Goal: Task Accomplishment & Management: Manage account settings

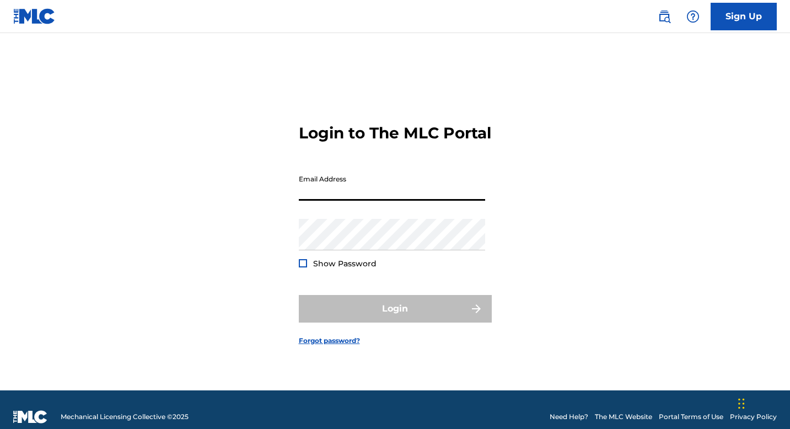
click at [366, 201] on input "Email Address" at bounding box center [392, 184] width 186 height 31
type input "jillopaloliver"
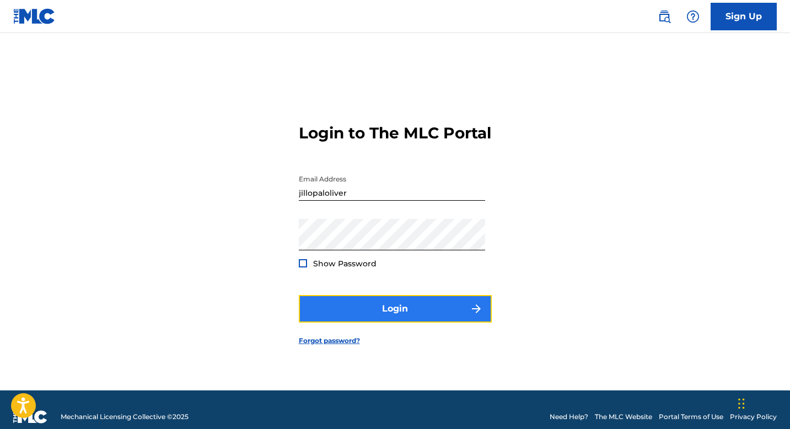
click at [324, 320] on button "Login" at bounding box center [395, 309] width 193 height 28
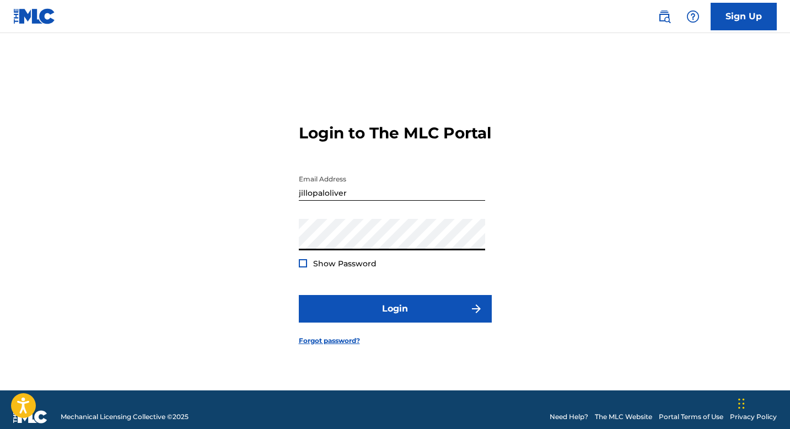
click at [275, 242] on div "Login to The MLC Portal Email Address jillopaloliver Password Show Password Log…" at bounding box center [395, 226] width 772 height 330
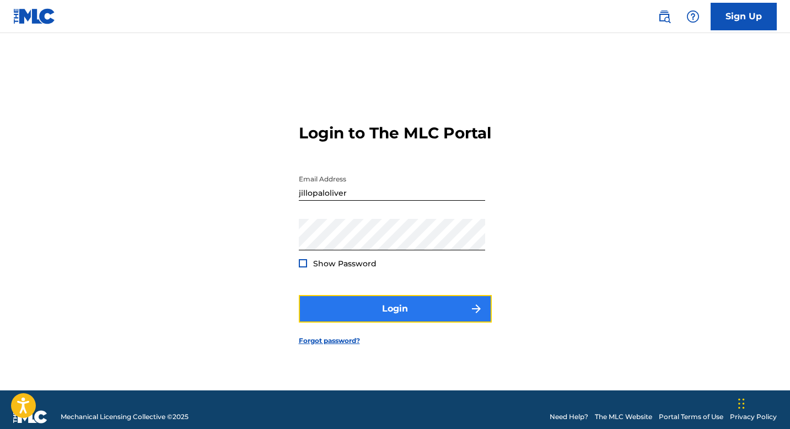
click at [319, 312] on button "Login" at bounding box center [395, 309] width 193 height 28
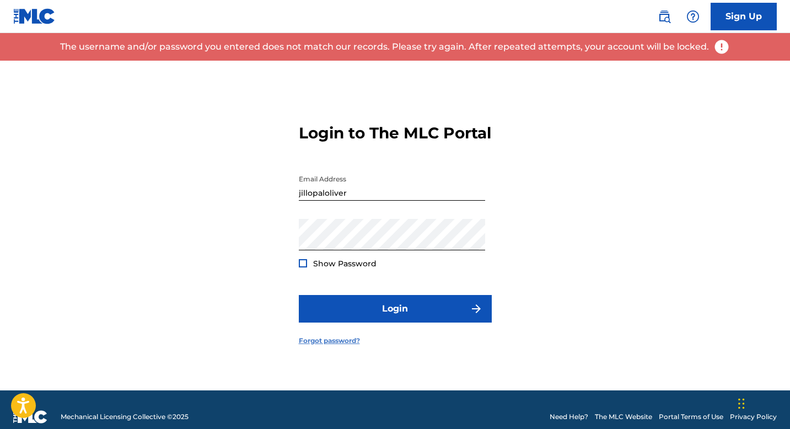
click at [345, 346] on link "Forgot password?" at bounding box center [329, 341] width 61 height 10
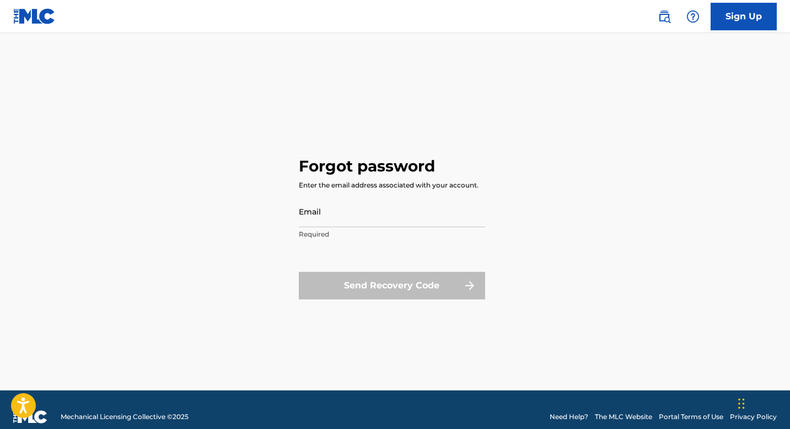
click at [395, 289] on div "Send Recovery Code" at bounding box center [392, 286] width 186 height 28
click at [413, 287] on div "Send Recovery Code" at bounding box center [392, 286] width 186 height 28
click at [357, 214] on input "Email" at bounding box center [392, 211] width 186 height 31
type input "[EMAIL_ADDRESS][DOMAIN_NAME]"
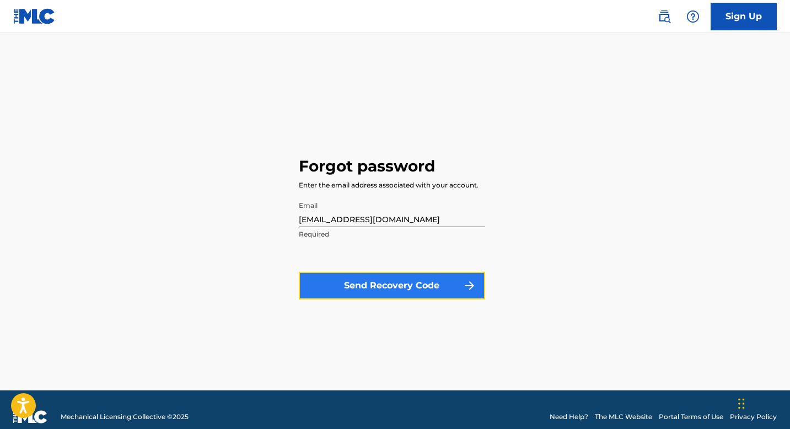
click at [385, 282] on button "Send Recovery Code" at bounding box center [392, 286] width 186 height 28
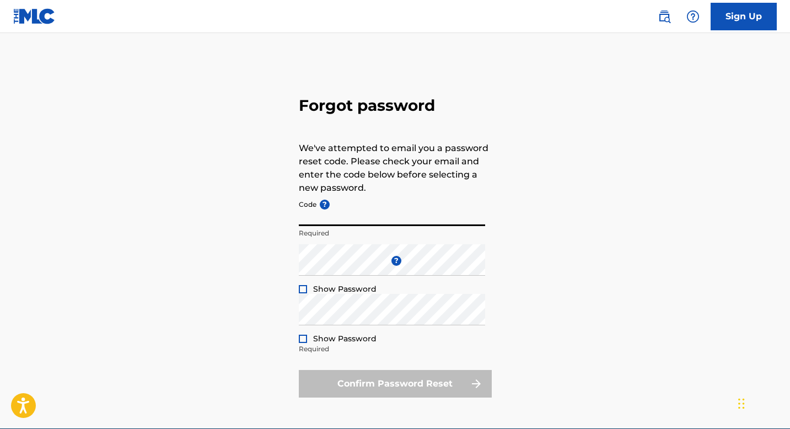
click at [440, 212] on input "Code ?" at bounding box center [392, 210] width 186 height 31
click at [690, 229] on div "Forgot password We've attempted to email you a password reset code. Please chec…" at bounding box center [395, 245] width 772 height 368
click at [432, 222] on input "Code ?" at bounding box center [392, 210] width 186 height 31
click at [301, 288] on div at bounding box center [303, 289] width 8 height 8
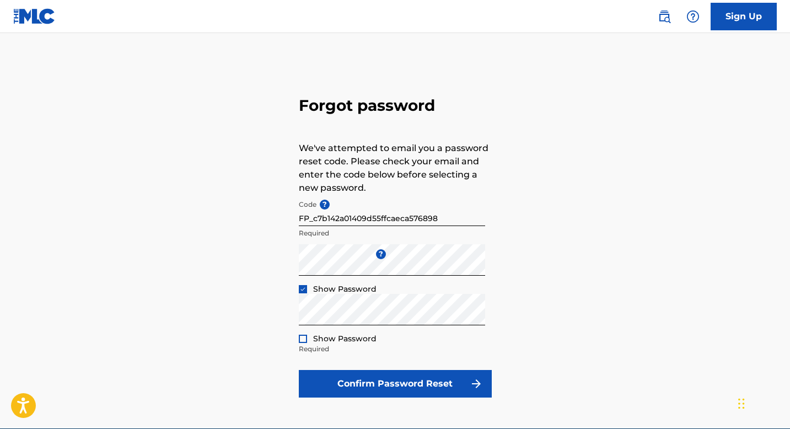
click at [304, 338] on div at bounding box center [303, 339] width 8 height 8
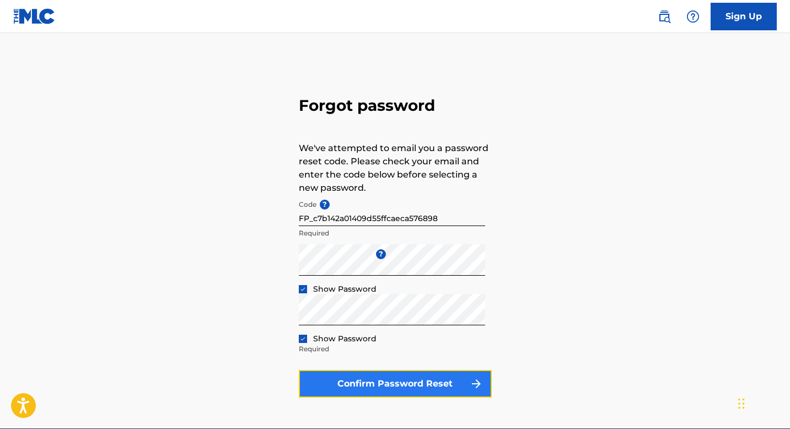
click at [419, 385] on button "Confirm Password Reset" at bounding box center [395, 384] width 193 height 28
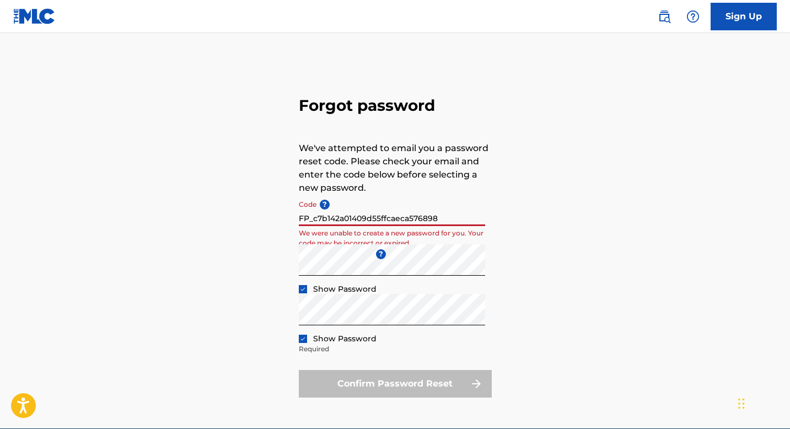
click at [362, 218] on input "FP_c7b142a01409d55ffcaeca576898" at bounding box center [392, 210] width 186 height 31
click at [351, 220] on input "FP_c7b142a01409d55ffcaeca576898" at bounding box center [392, 210] width 186 height 31
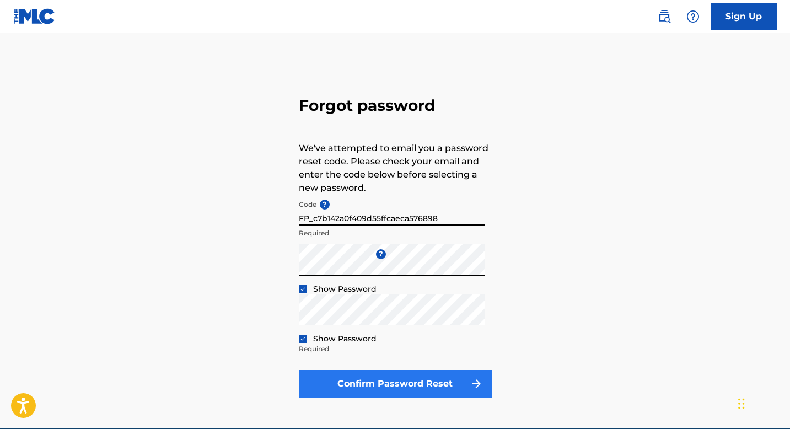
type input "FP_c7b142a0f409d55ffcaeca576898"
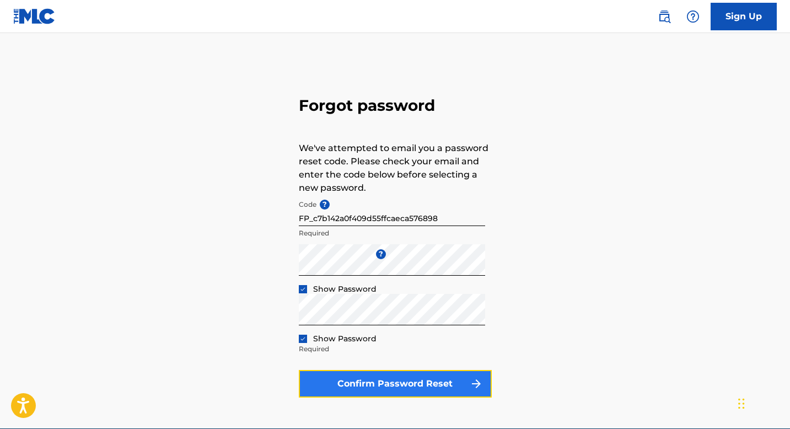
click at [405, 379] on button "Confirm Password Reset" at bounding box center [395, 384] width 193 height 28
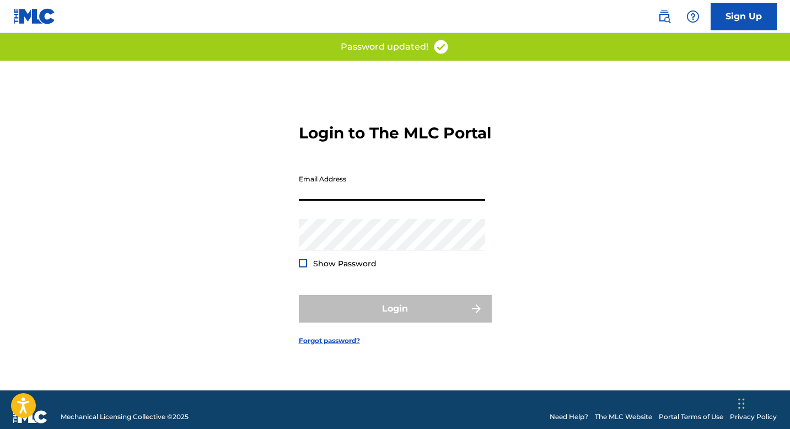
click at [391, 201] on input "Email Address" at bounding box center [392, 184] width 186 height 31
type input "[EMAIL_ADDRESS][DOMAIN_NAME]"
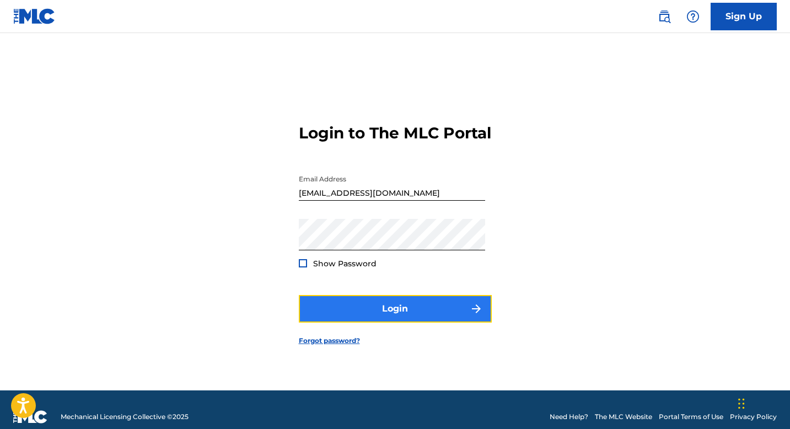
click at [408, 320] on button "Login" at bounding box center [395, 309] width 193 height 28
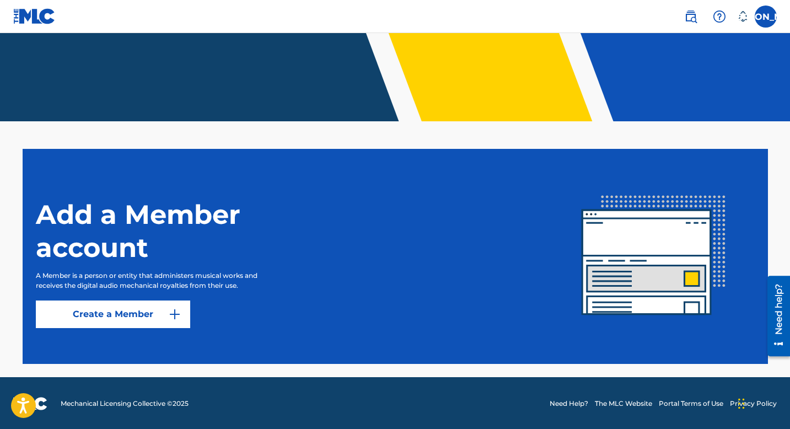
scroll to position [183, 0]
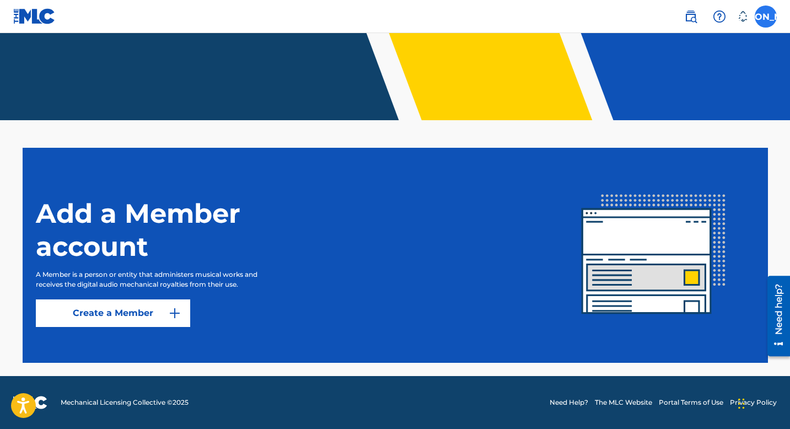
click at [767, 19] on label at bounding box center [766, 17] width 22 height 22
click at [766, 17] on input "[PERSON_NAME] [PERSON_NAME] [PERSON_NAME][EMAIL_ADDRESS][DOMAIN_NAME] Notificat…" at bounding box center [766, 17] width 0 height 0
click at [360, 256] on div "Add a Member account A Member is a person or entity that administers musical wo…" at bounding box center [294, 255] width 517 height 143
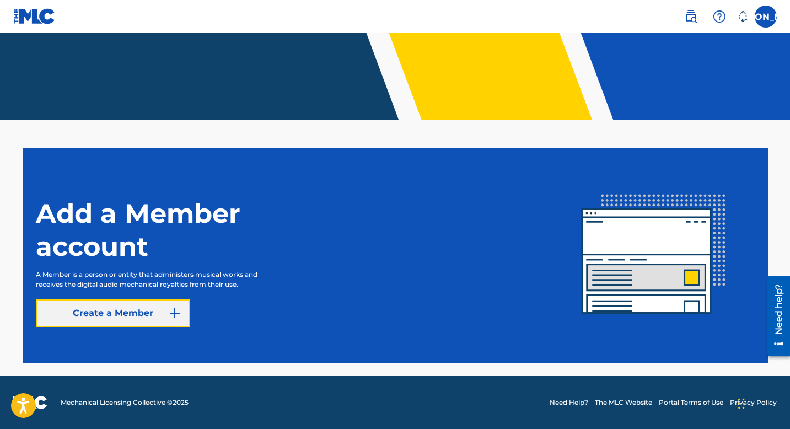
click at [146, 318] on link "Create a Member" at bounding box center [113, 313] width 154 height 28
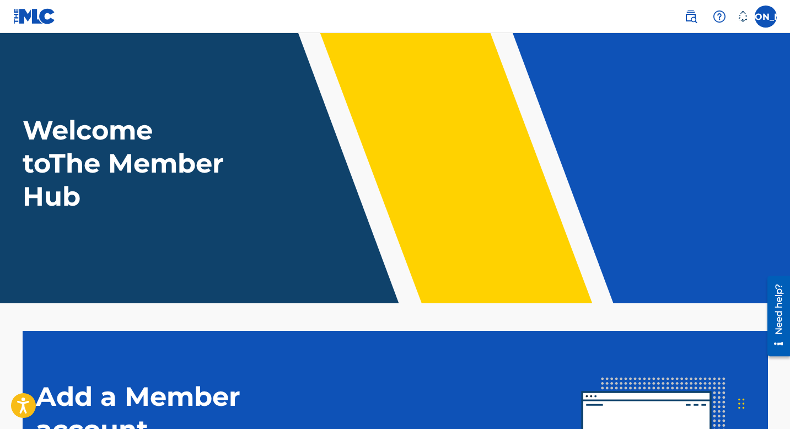
click at [165, 195] on h1 "Welcome to The Member Hub" at bounding box center [126, 163] width 206 height 99
click at [693, 15] on img at bounding box center [690, 16] width 13 height 13
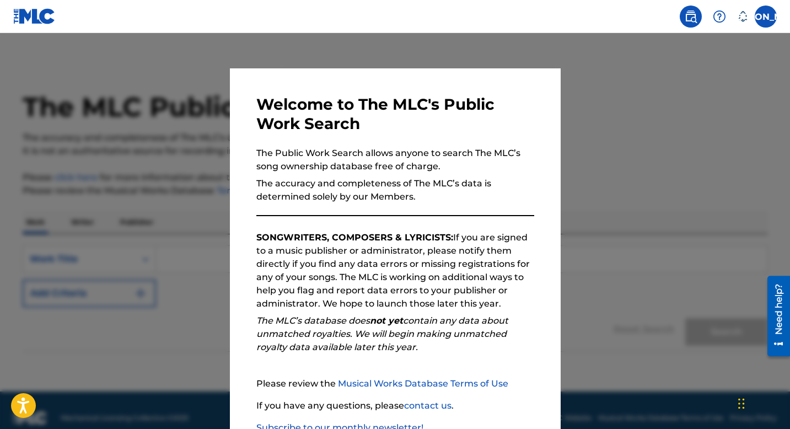
click at [703, 143] on div at bounding box center [395, 247] width 790 height 429
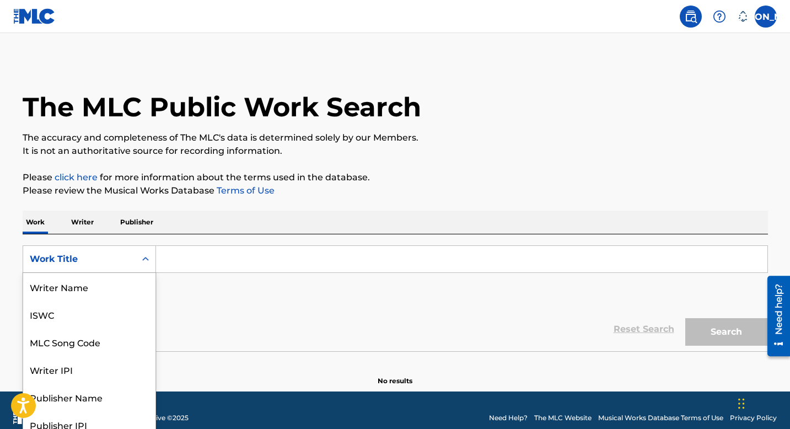
scroll to position [10, 0]
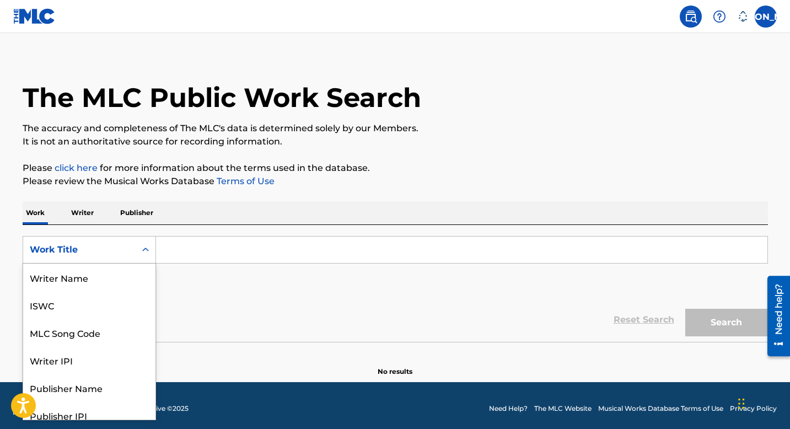
click at [146, 254] on icon "Search Form" at bounding box center [145, 249] width 11 height 11
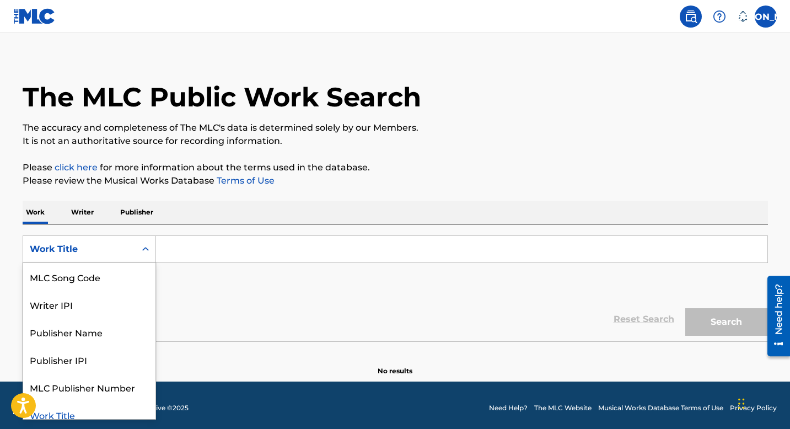
click at [122, 408] on div "Work Title" at bounding box center [89, 415] width 132 height 28
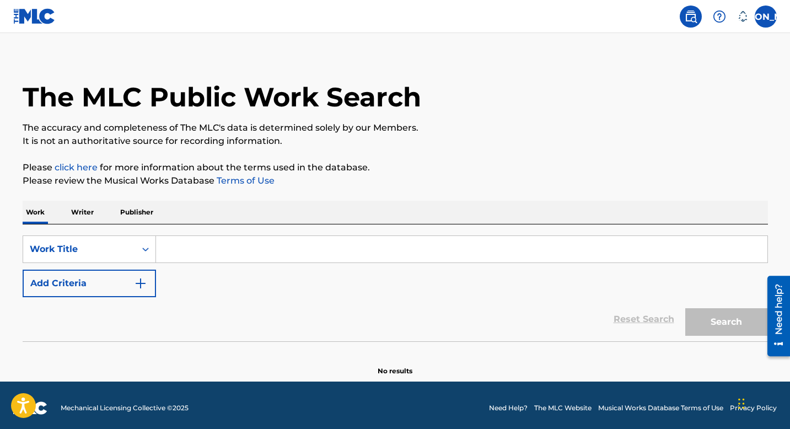
click at [173, 248] on input "Search Form" at bounding box center [461, 249] width 611 height 26
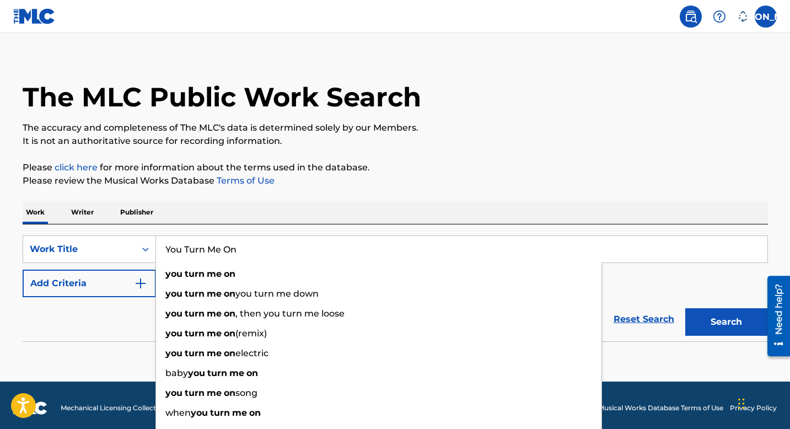
click at [685, 308] on button "Search" at bounding box center [726, 322] width 83 height 28
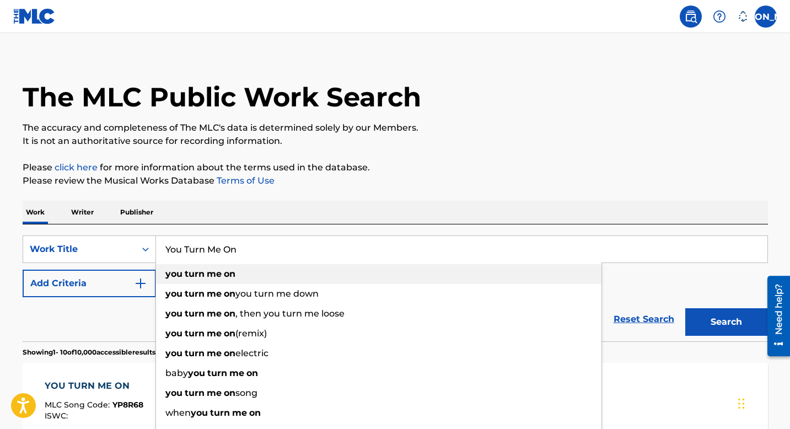
type input "you turn me on"
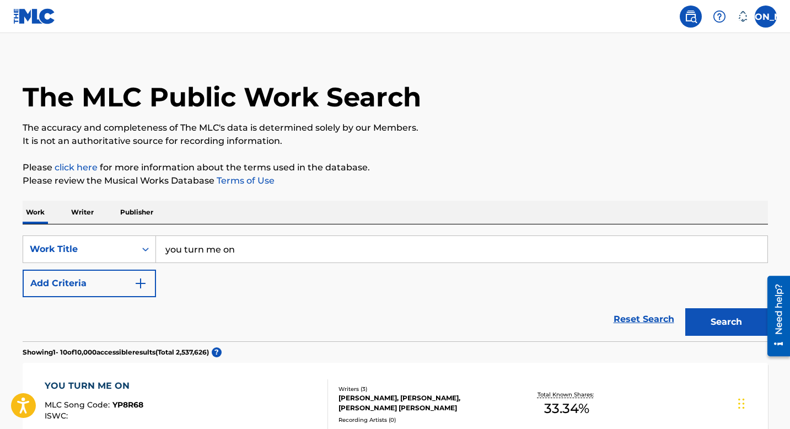
click at [719, 363] on div "YOU TURN ME ON MLC Song Code : YP8R68 ISWC : Writers ( 3 ) BRETT LEE SHEROKY, C…" at bounding box center [395, 404] width 745 height 83
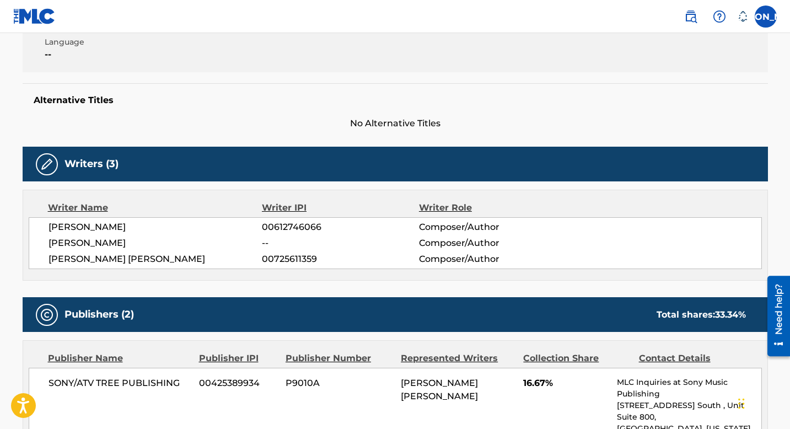
scroll to position [251, 0]
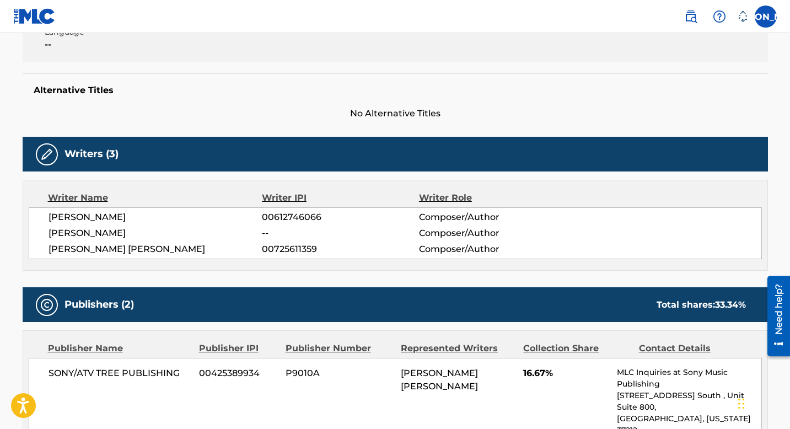
drag, startPoint x: 793, startPoint y: 244, endPoint x: 793, endPoint y: 294, distance: 50.2
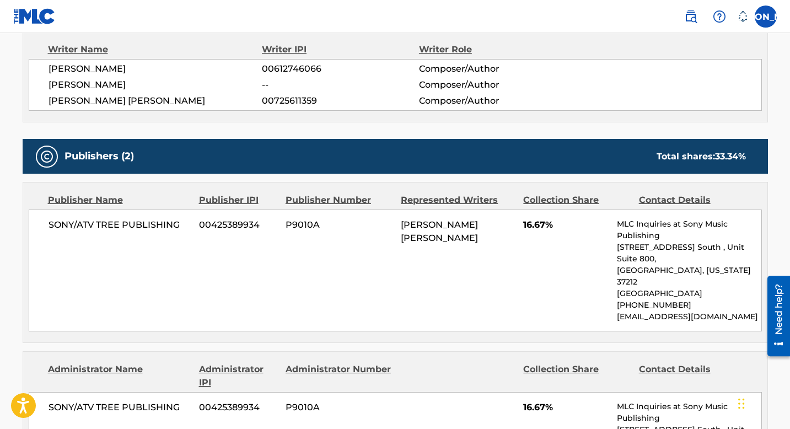
scroll to position [489, 0]
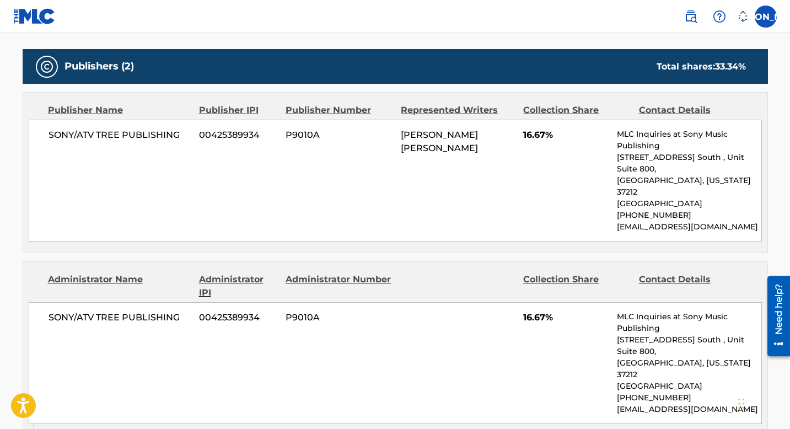
drag, startPoint x: 793, startPoint y: 246, endPoint x: 793, endPoint y: 380, distance: 133.9
drag, startPoint x: 793, startPoint y: 236, endPoint x: 793, endPoint y: 135, distance: 101.4
click at [788, 126] on main "< Back to public search results Copy work link YOU TURN ME ON Work Detail Membe…" at bounding box center [395, 71] width 790 height 1055
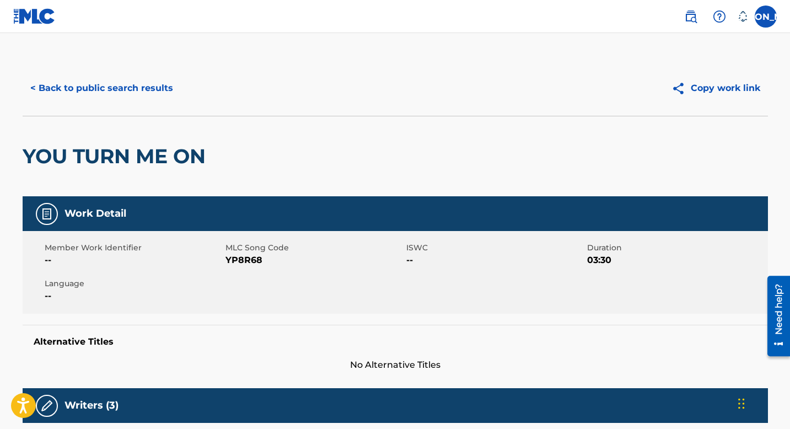
scroll to position [0, 0]
click at [61, 90] on button "< Back to public search results" at bounding box center [102, 88] width 158 height 28
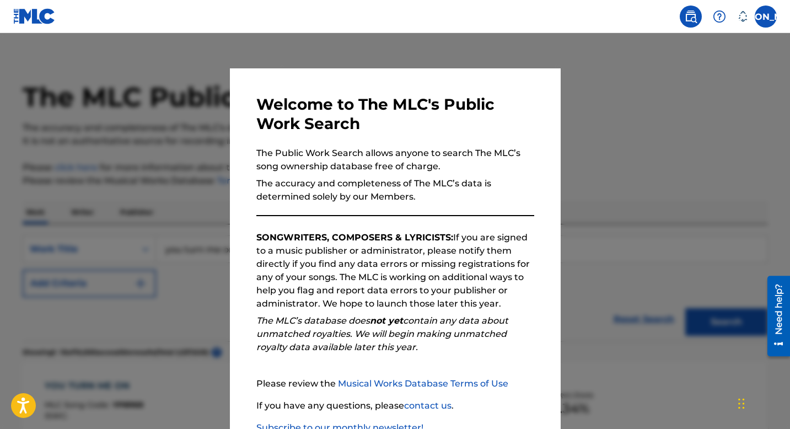
click at [714, 114] on div at bounding box center [395, 247] width 790 height 429
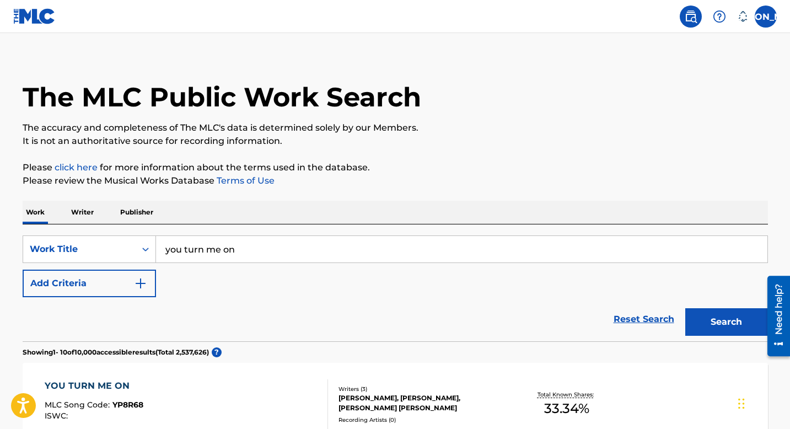
click at [85, 209] on p "Writer" at bounding box center [82, 212] width 29 height 23
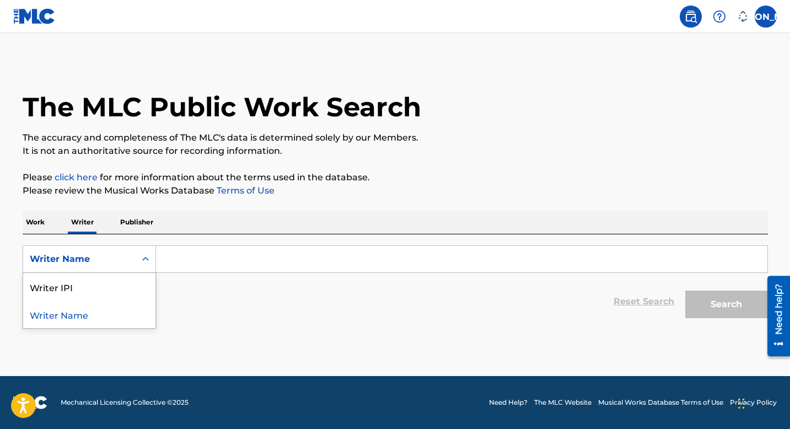
click at [145, 261] on icon "Search Form" at bounding box center [145, 259] width 11 height 11
click at [126, 289] on div "Writer IPI" at bounding box center [89, 287] width 132 height 28
click at [144, 256] on icon "Search Form" at bounding box center [145, 259] width 11 height 11
click at [125, 283] on div "Writer Name" at bounding box center [89, 287] width 132 height 28
click at [188, 259] on input "Search Form" at bounding box center [461, 259] width 611 height 26
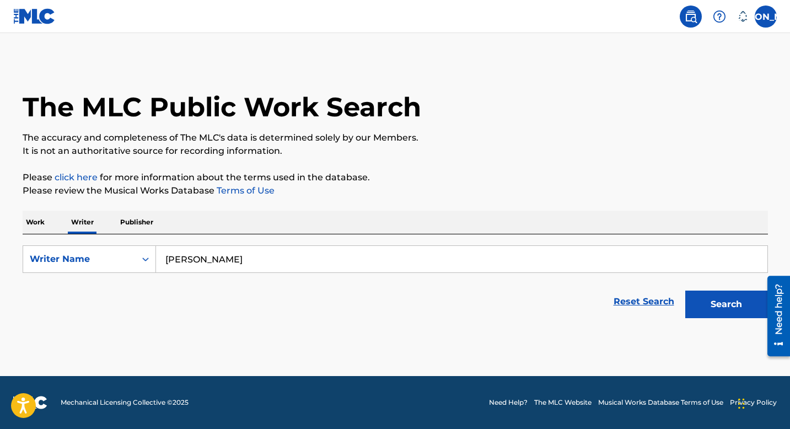
type input "[PERSON_NAME]"
click at [445, 302] on div "Reset Search Search" at bounding box center [395, 301] width 745 height 44
click at [713, 295] on button "Search" at bounding box center [726, 304] width 83 height 28
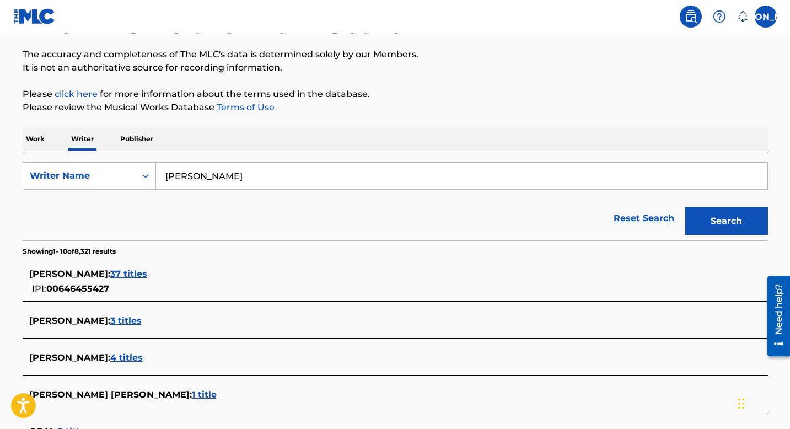
scroll to position [76, 0]
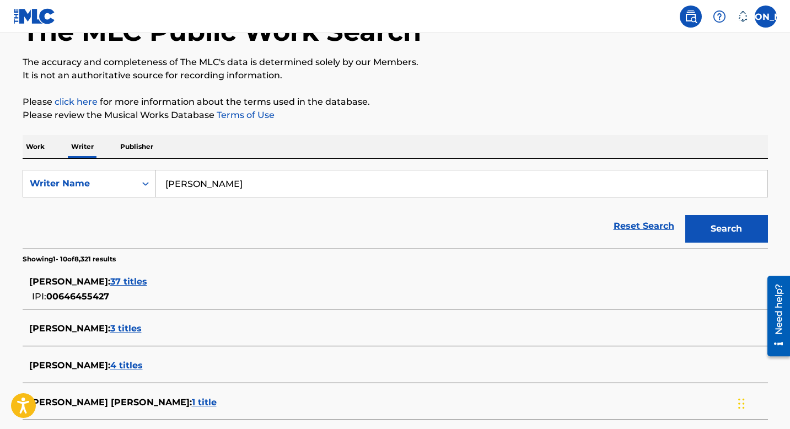
click at [111, 281] on span "37 titles" at bounding box center [128, 281] width 37 height 10
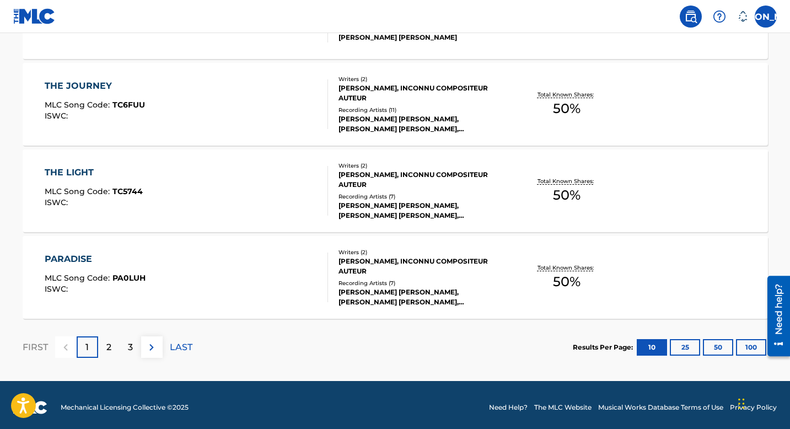
scroll to position [921, 0]
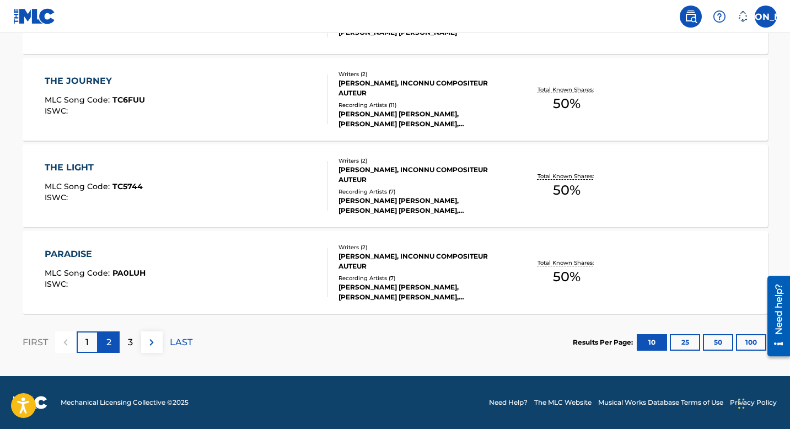
click at [110, 344] on p "2" at bounding box center [108, 342] width 5 height 13
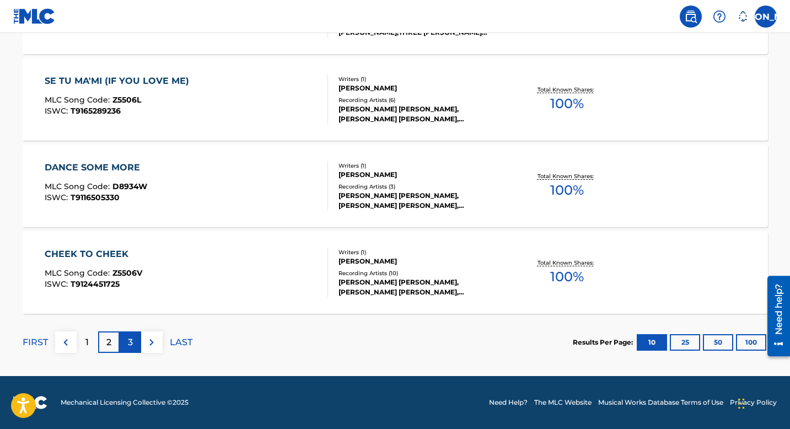
click at [127, 341] on div "3" at bounding box center [130, 341] width 21 height 21
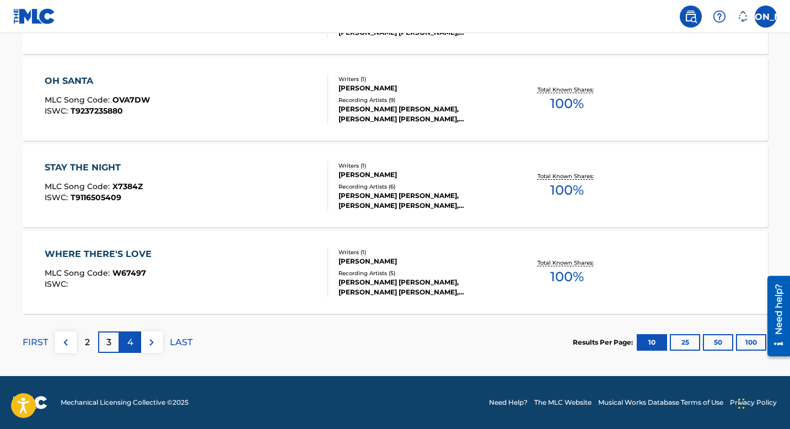
click at [129, 341] on p "4" at bounding box center [130, 342] width 6 height 13
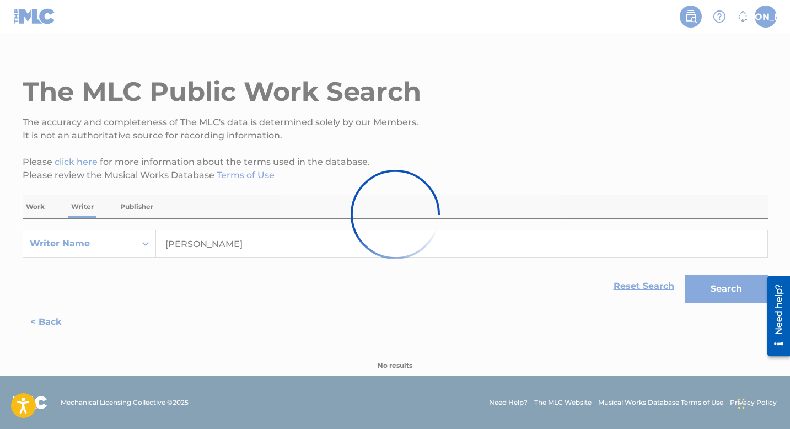
scroll to position [661, 0]
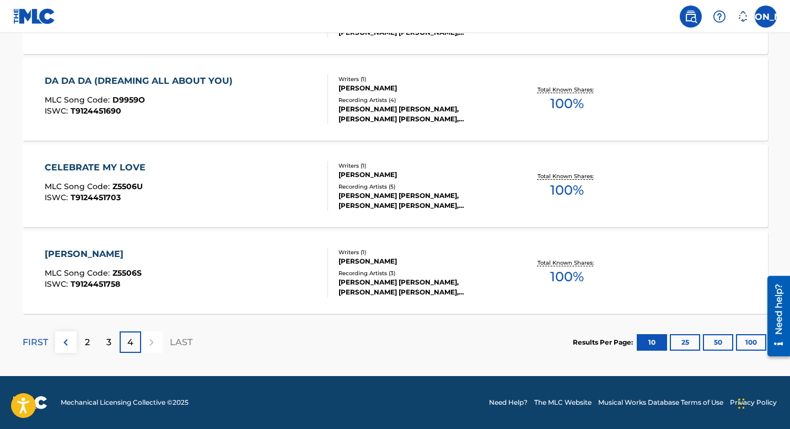
click at [127, 345] on p "4" at bounding box center [130, 342] width 6 height 13
click at [152, 339] on div at bounding box center [151, 341] width 21 height 21
click at [180, 344] on p "LAST" at bounding box center [181, 342] width 23 height 13
click at [683, 338] on button "25" at bounding box center [685, 342] width 30 height 17
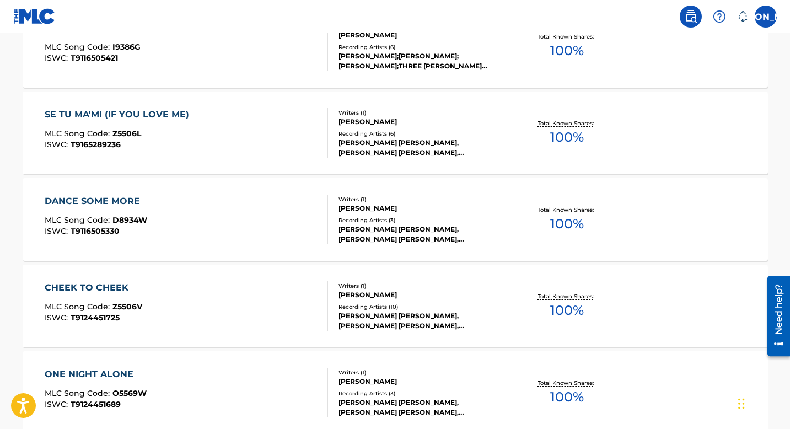
scroll to position [1761, 0]
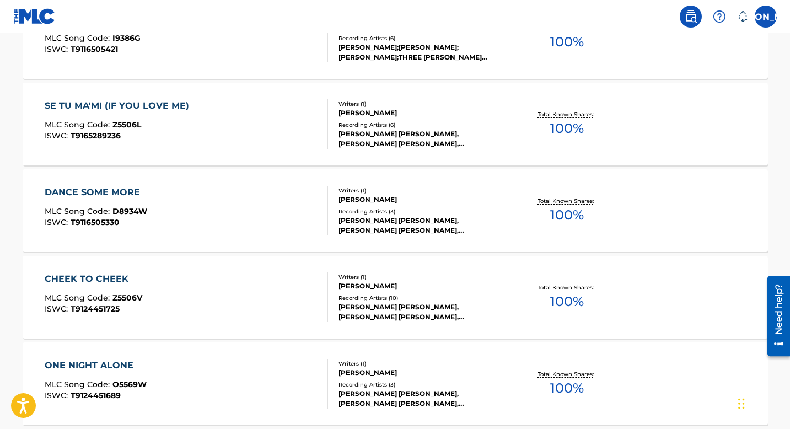
drag, startPoint x: 793, startPoint y: 300, endPoint x: 793, endPoint y: 333, distance: 33.1
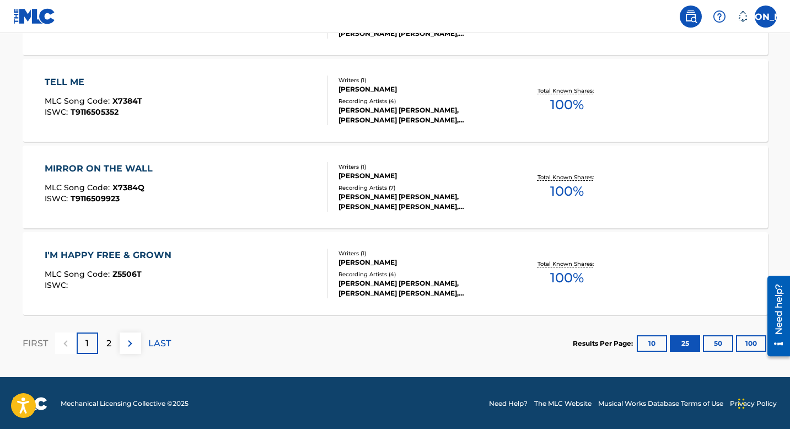
scroll to position [2219, 0]
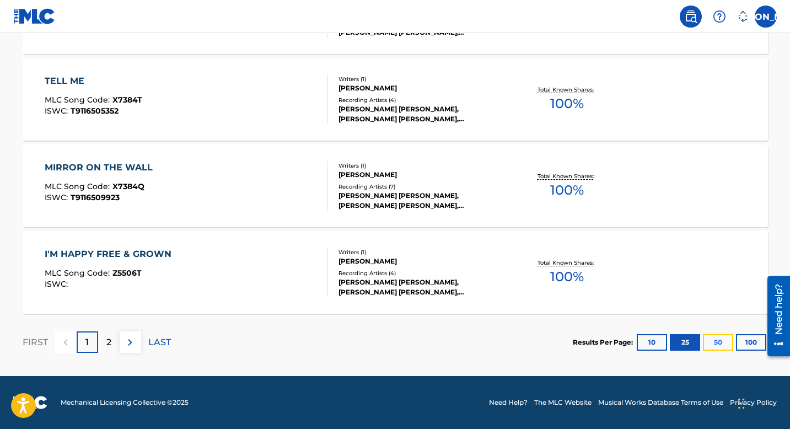
click at [712, 343] on button "50" at bounding box center [718, 342] width 30 height 17
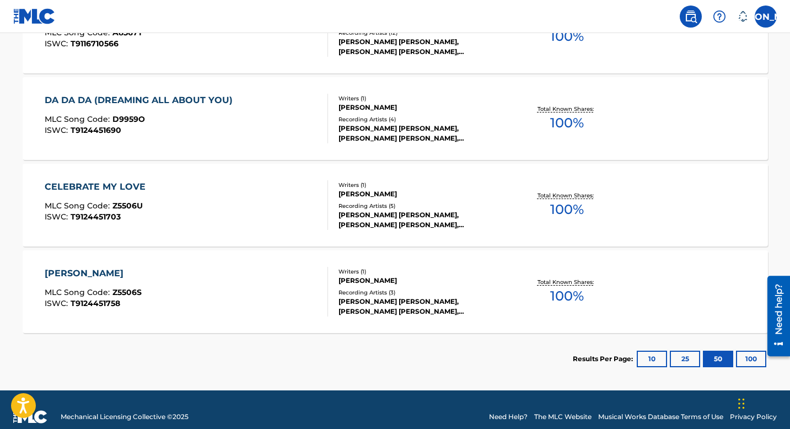
scroll to position [3252, 0]
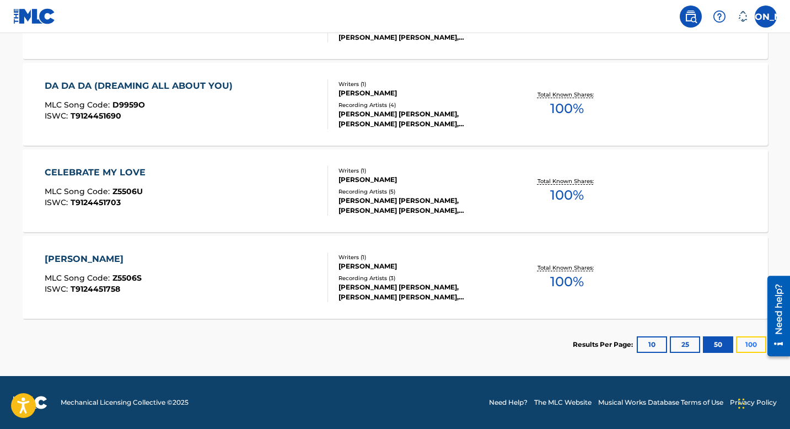
click at [748, 342] on button "100" at bounding box center [751, 344] width 30 height 17
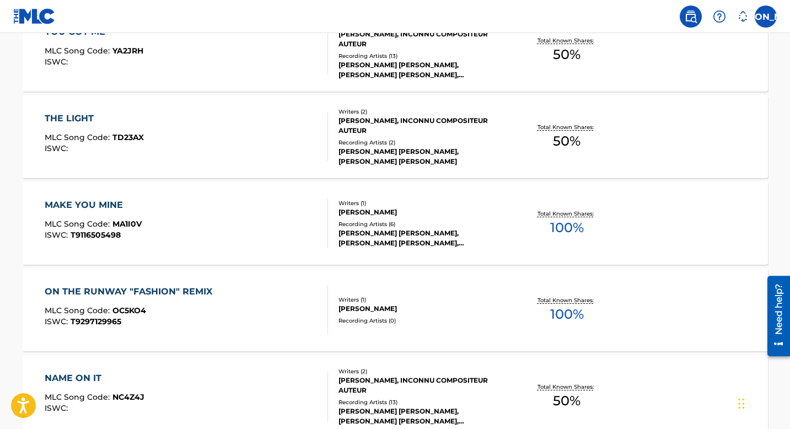
scroll to position [342, 0]
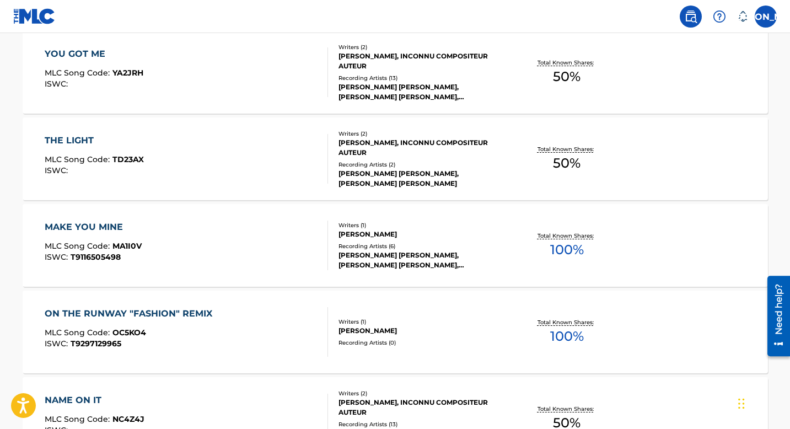
click at [690, 8] on link at bounding box center [691, 17] width 22 height 22
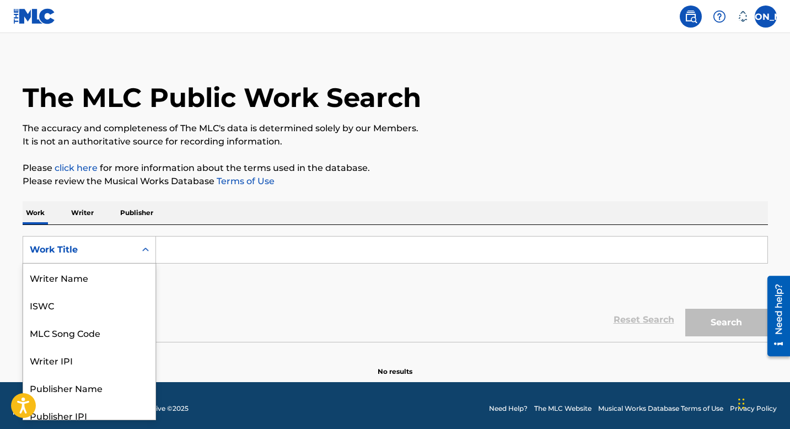
scroll to position [55, 0]
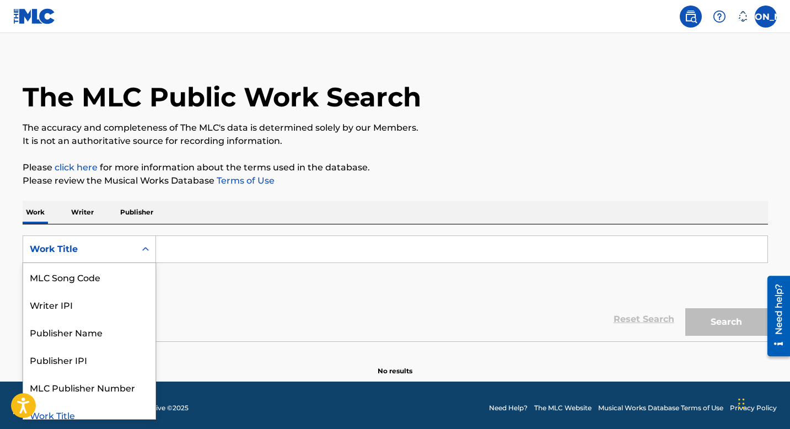
click at [145, 257] on div "Search Form" at bounding box center [146, 249] width 20 height 20
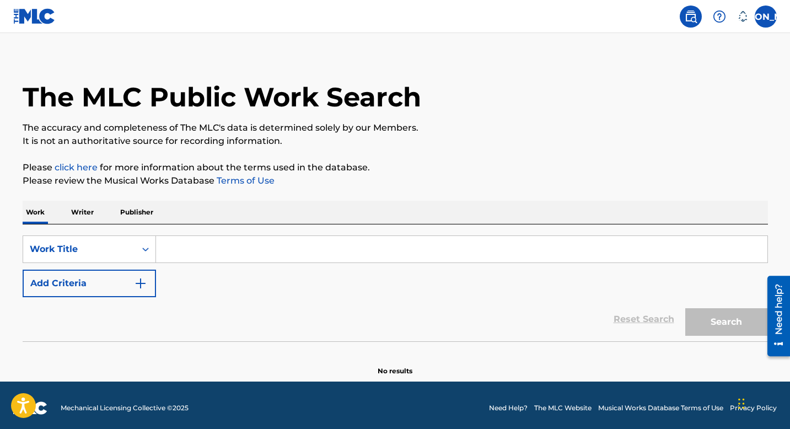
click at [133, 212] on p "Publisher" at bounding box center [137, 212] width 40 height 23
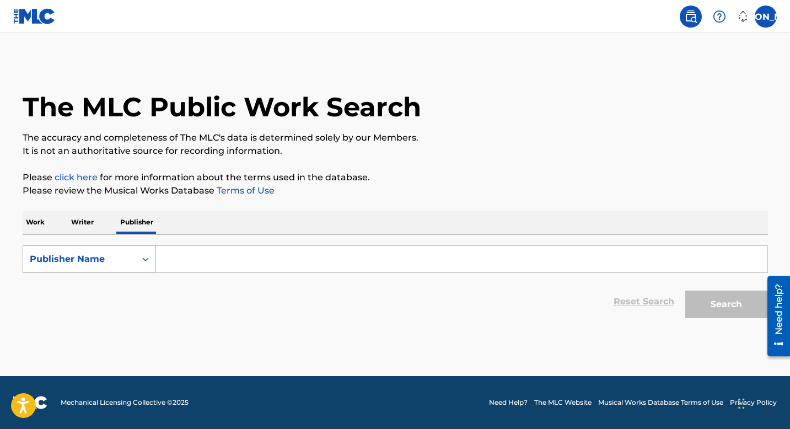
click at [134, 256] on div "Publisher Name" at bounding box center [79, 259] width 112 height 21
click at [81, 223] on p "Writer" at bounding box center [82, 222] width 29 height 23
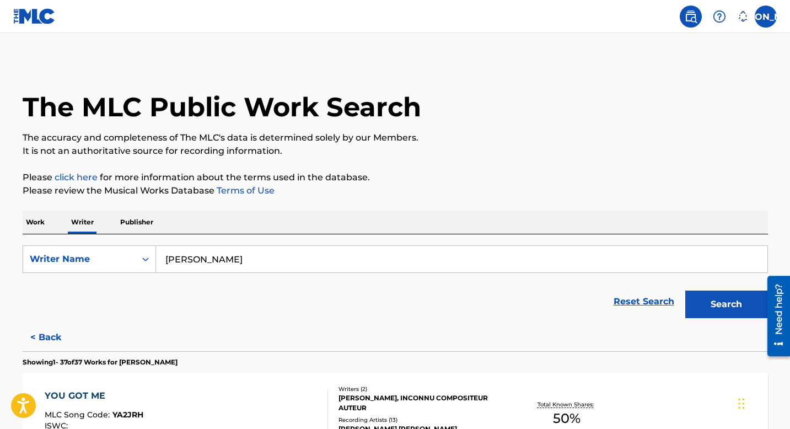
click at [29, 218] on p "Work" at bounding box center [35, 222] width 25 height 23
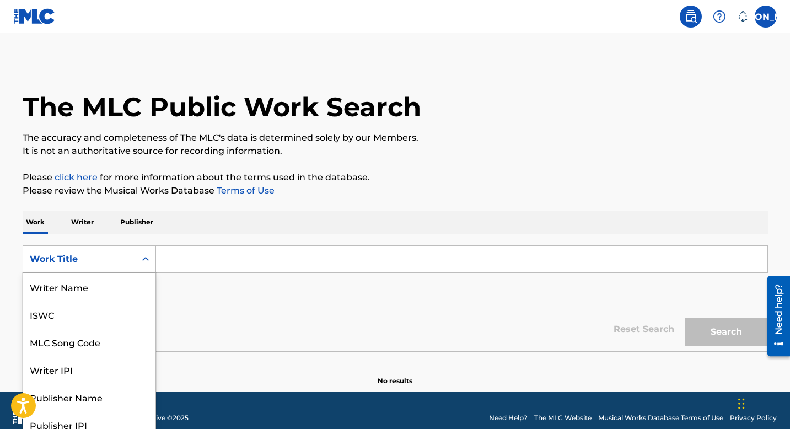
scroll to position [10, 0]
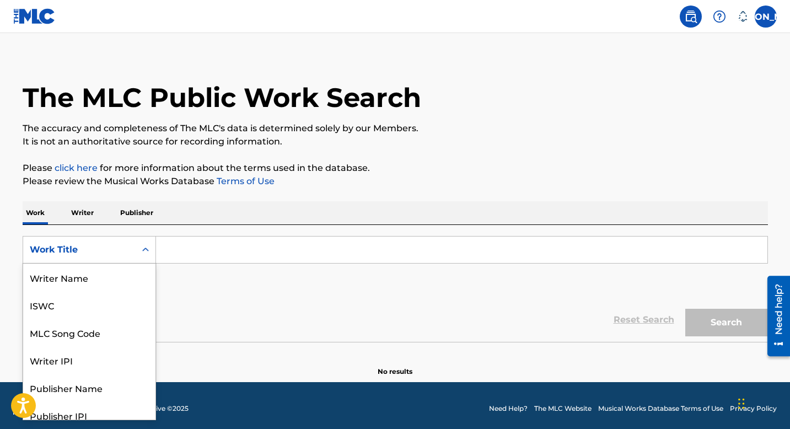
click at [142, 262] on div "Search Form" at bounding box center [146, 249] width 20 height 26
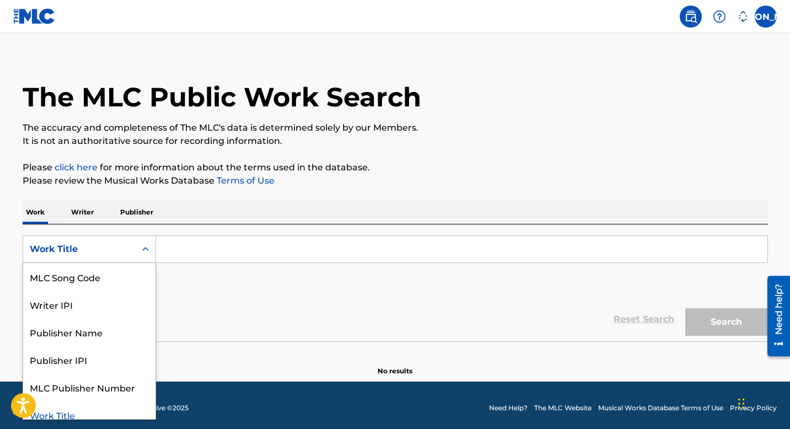
click at [79, 409] on div "Work Title" at bounding box center [89, 415] width 132 height 28
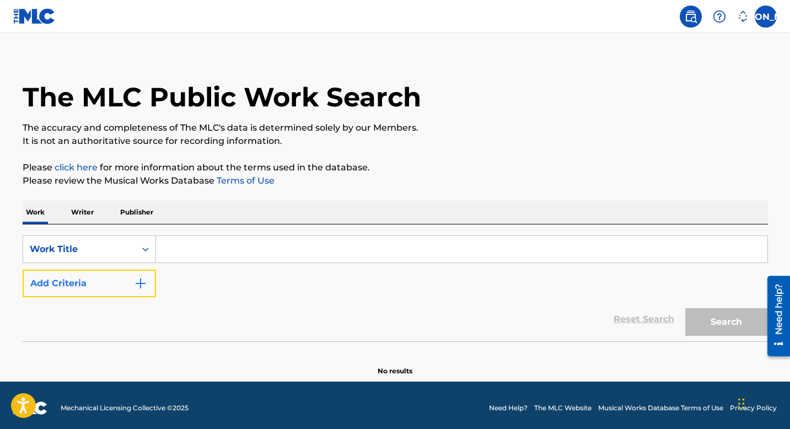
click at [132, 280] on button "Add Criteria" at bounding box center [89, 284] width 133 height 28
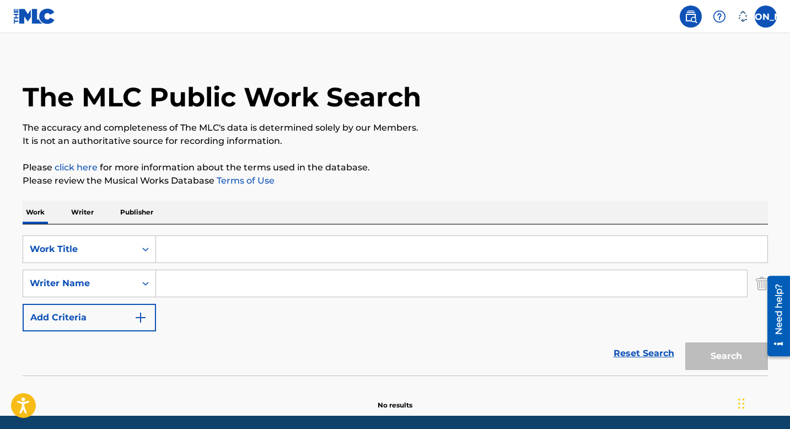
click at [33, 213] on p "Work" at bounding box center [35, 212] width 25 height 23
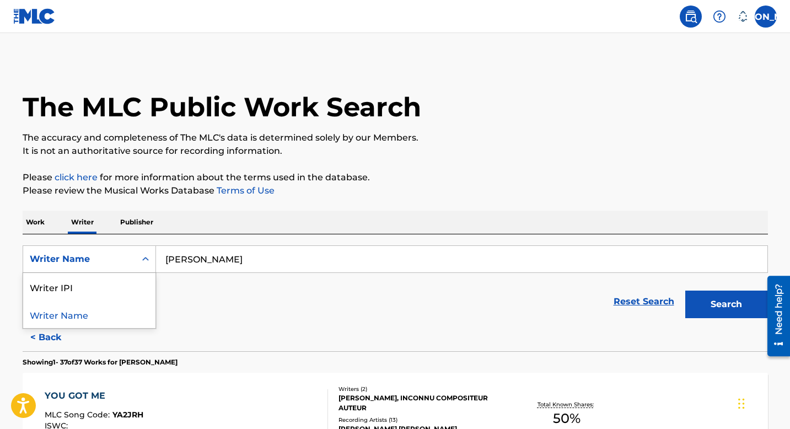
click at [147, 261] on icon "Search Form" at bounding box center [145, 259] width 11 height 11
click at [116, 286] on div "Writer IPI" at bounding box center [89, 287] width 132 height 28
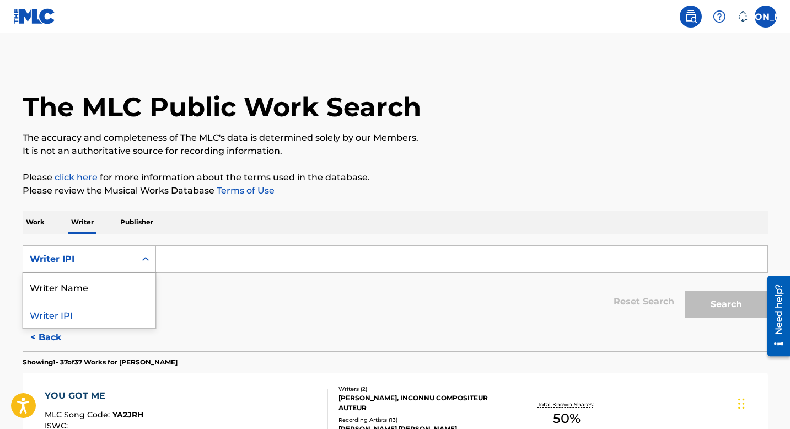
click at [149, 255] on icon "Search Form" at bounding box center [145, 259] width 11 height 11
click at [34, 218] on p "Work" at bounding box center [35, 222] width 25 height 23
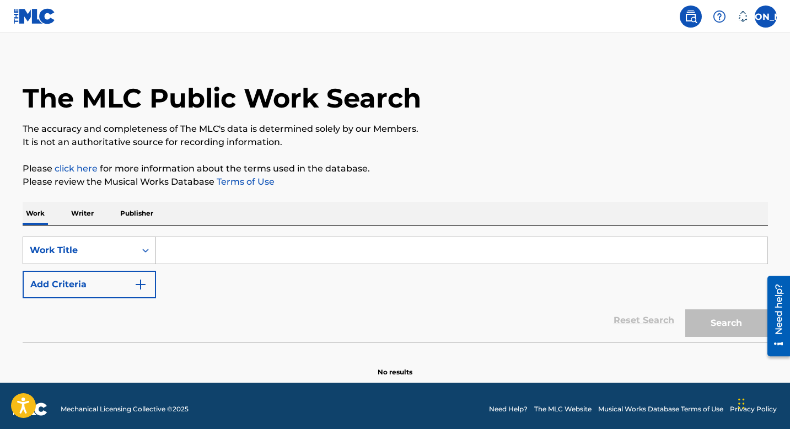
scroll to position [10, 0]
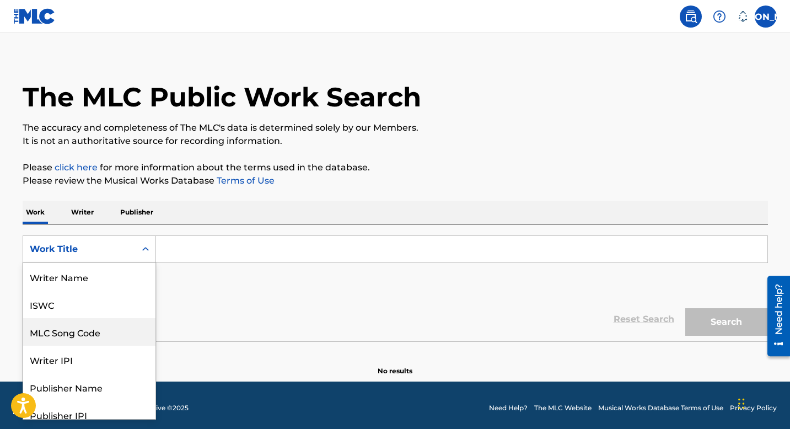
click at [145, 263] on div "MLC Song Code, 3 of 8. 8 results available. Use Up and Down to choose options, …" at bounding box center [89, 249] width 133 height 28
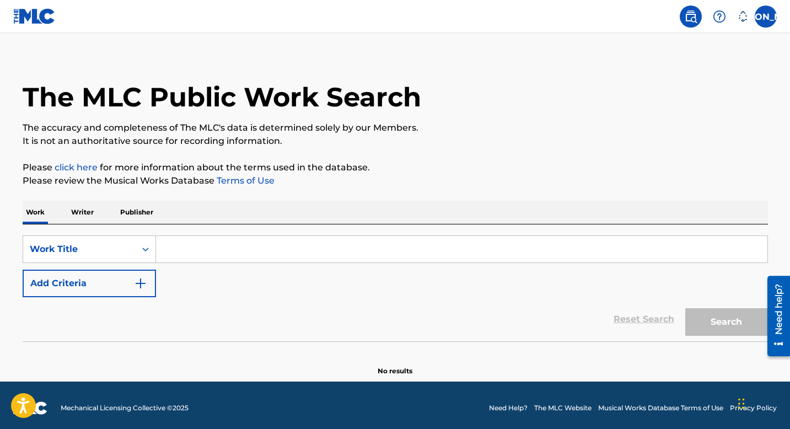
click at [193, 279] on div "SearchWithCriteria7991c22a-15a4-41f2-8cec-c320ff886127 Work Title Add Criteria" at bounding box center [395, 266] width 745 height 62
click at [57, 286] on button "Add Criteria" at bounding box center [89, 284] width 133 height 28
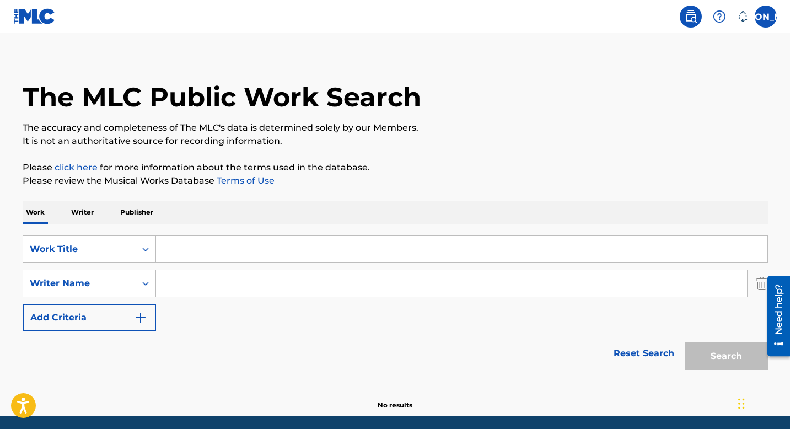
click at [175, 251] on input "Search Form" at bounding box center [461, 249] width 611 height 26
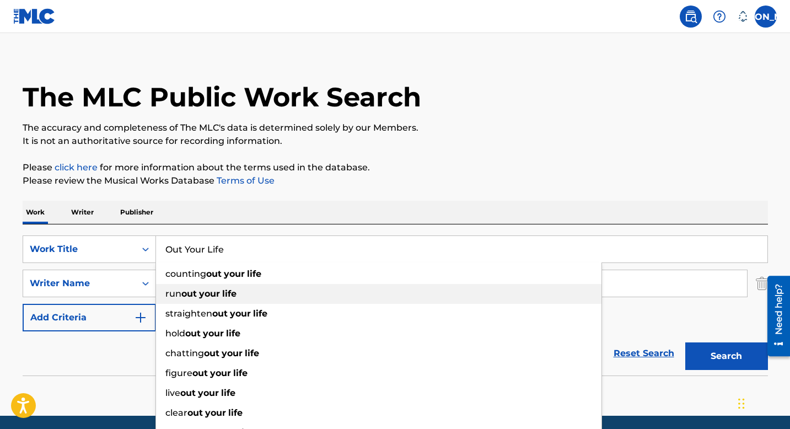
click at [327, 295] on div "run out your life" at bounding box center [378, 294] width 445 height 20
type input "run out your life"
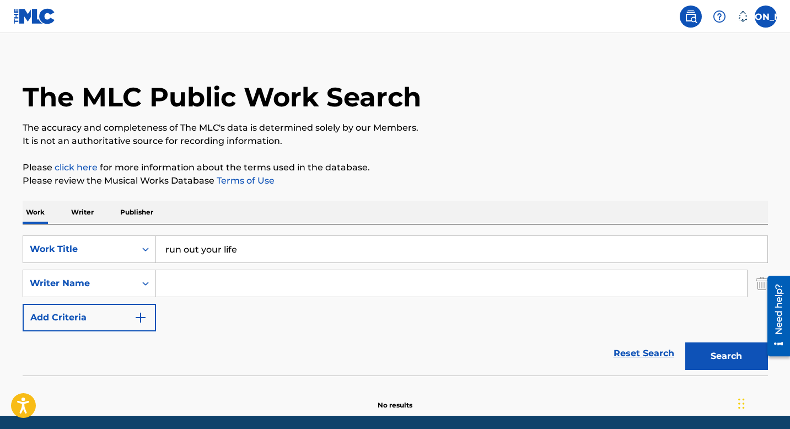
click at [207, 285] on input "Search Form" at bounding box center [451, 283] width 591 height 26
type input "[PERSON_NAME]"
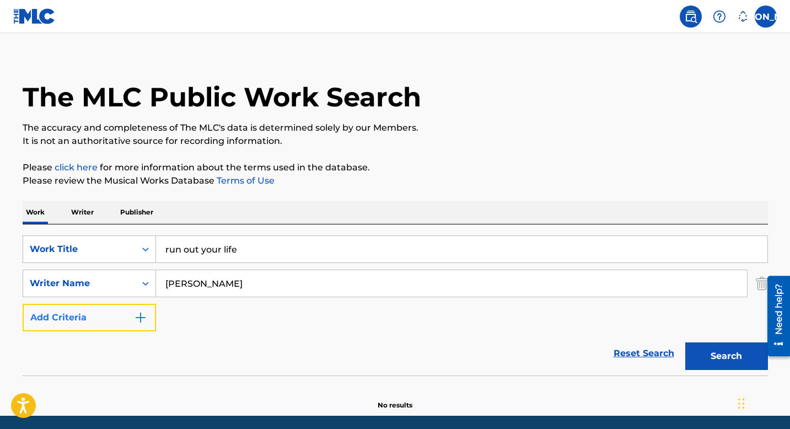
click at [142, 313] on img "Search Form" at bounding box center [140, 317] width 13 height 13
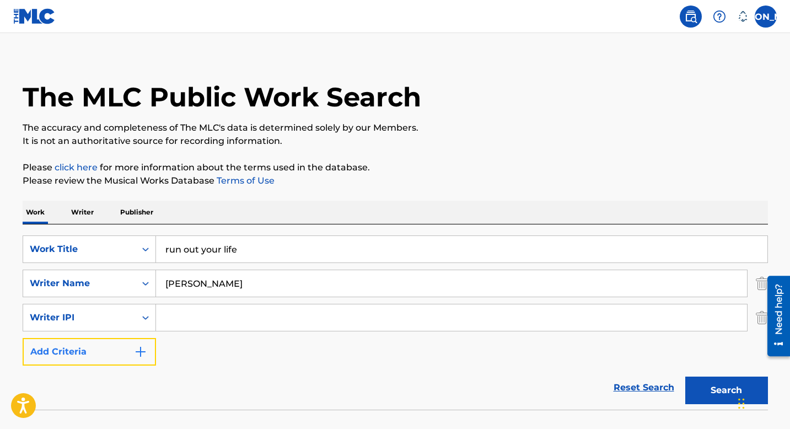
click at [137, 351] on img "Search Form" at bounding box center [140, 351] width 13 height 13
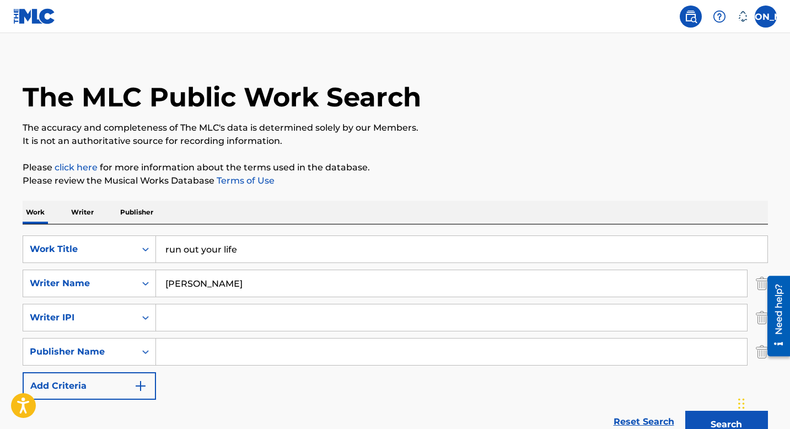
click at [182, 252] on input "run out your life" at bounding box center [461, 249] width 611 height 26
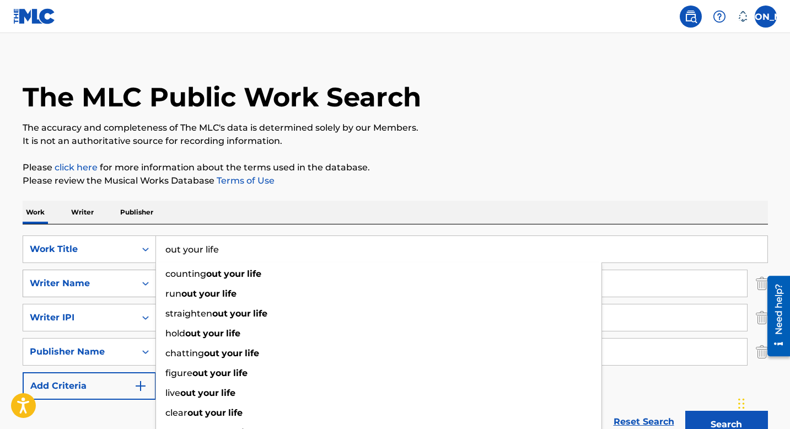
type input "out your life"
click at [149, 284] on icon "Search Form" at bounding box center [145, 283] width 11 height 11
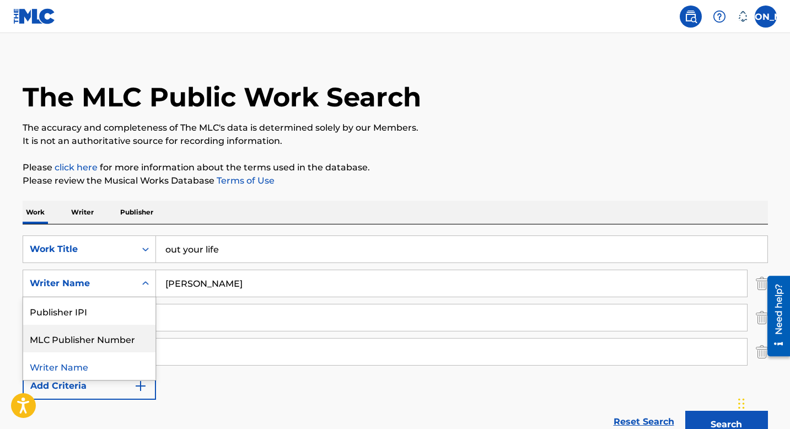
click at [181, 310] on input "Search Form" at bounding box center [451, 317] width 591 height 26
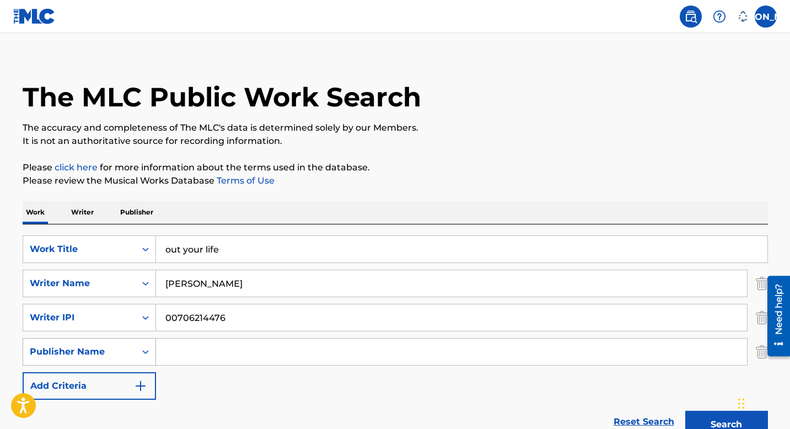
type input "00706214476"
click at [140, 351] on icon "Search Form" at bounding box center [145, 351] width 11 height 11
click at [163, 346] on input "Search Form" at bounding box center [451, 351] width 591 height 26
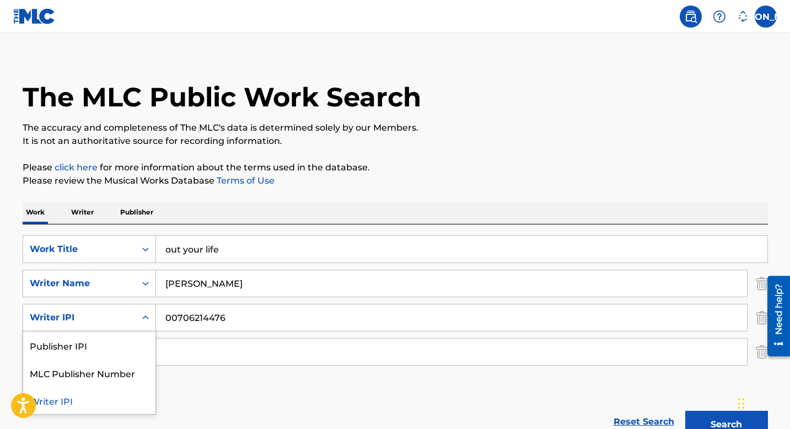
click at [142, 317] on icon "Search Form" at bounding box center [145, 317] width 7 height 4
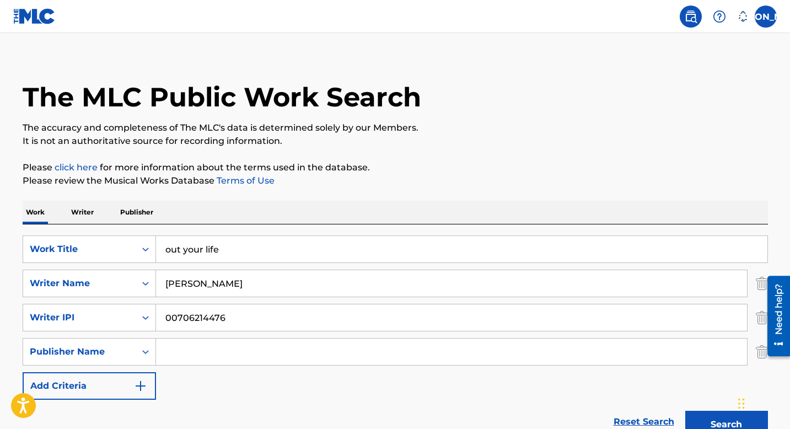
drag, startPoint x: 239, startPoint y: 316, endPoint x: 166, endPoint y: 316, distance: 73.3
click at [166, 316] on input "00706214476" at bounding box center [451, 317] width 591 height 26
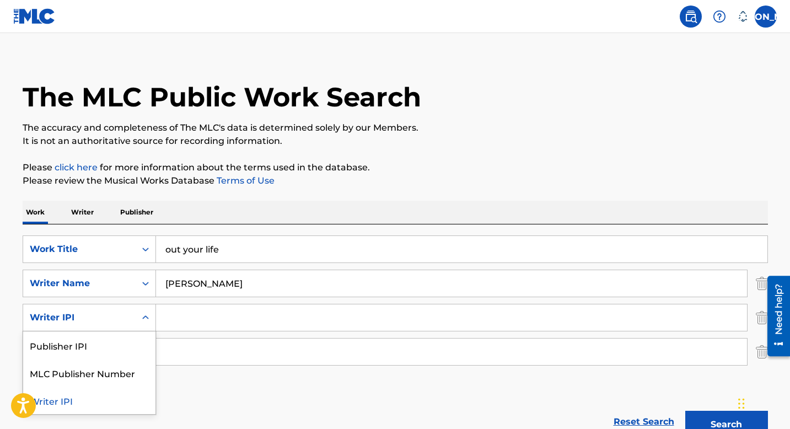
click at [143, 317] on icon "Search Form" at bounding box center [145, 317] width 7 height 4
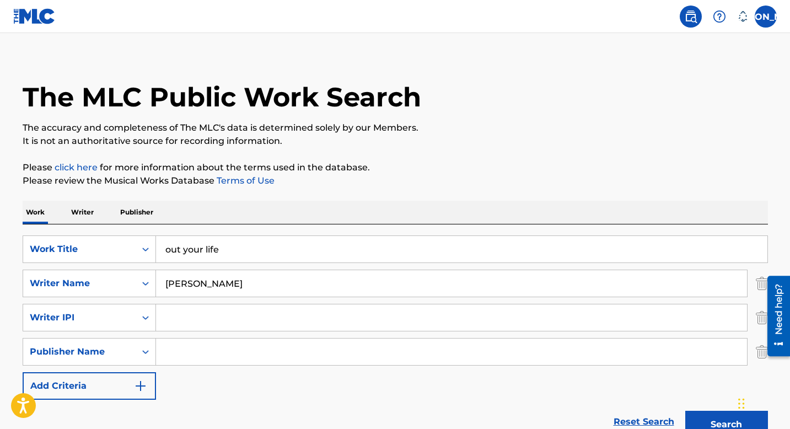
click at [169, 317] on input "Search Form" at bounding box center [451, 317] width 591 height 26
type input "00646455427"
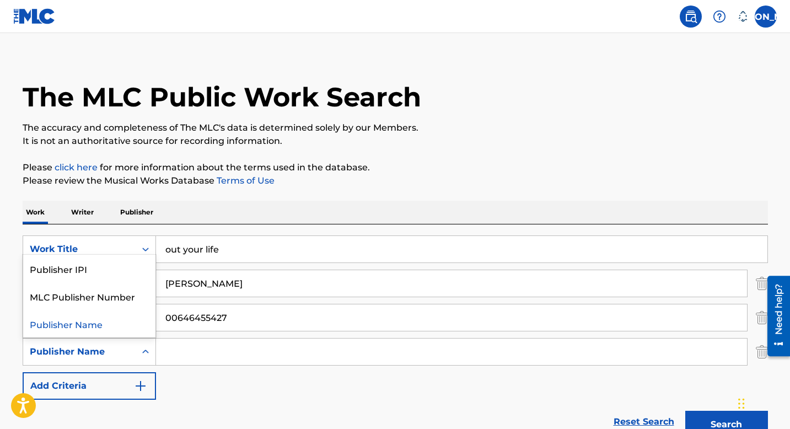
click at [139, 353] on div "Search Form" at bounding box center [146, 352] width 20 height 20
click at [147, 347] on icon "Search Form" at bounding box center [145, 351] width 11 height 11
click at [129, 325] on div "Publisher Name" at bounding box center [89, 324] width 132 height 28
click at [142, 346] on div "Search Form" at bounding box center [146, 352] width 20 height 20
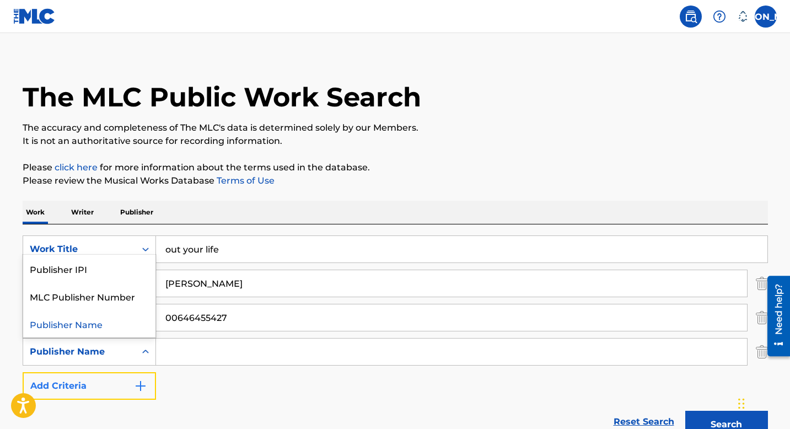
click at [138, 385] on img "Search Form" at bounding box center [140, 385] width 13 height 13
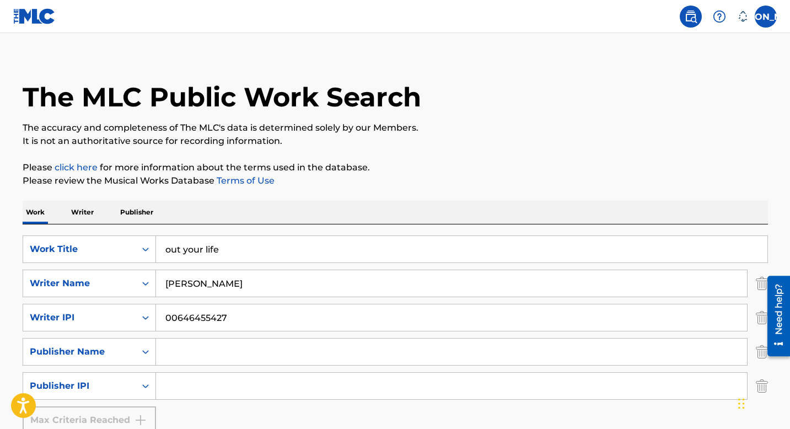
click at [180, 347] on input "Search Form" at bounding box center [451, 351] width 591 height 26
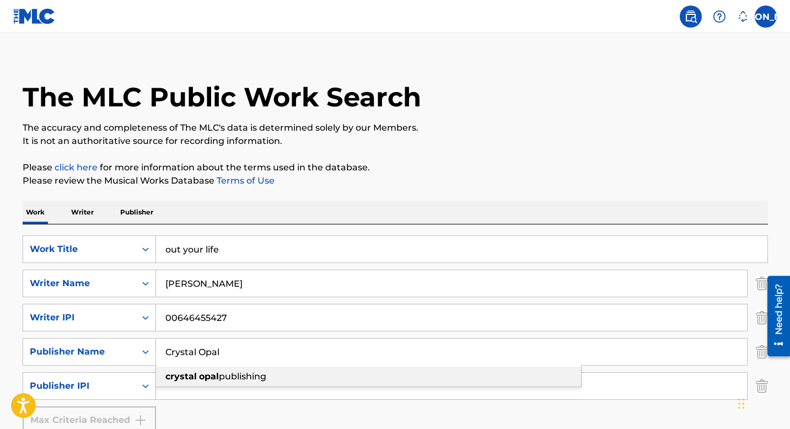
click at [179, 376] on strong "crystal" at bounding box center [180, 376] width 31 height 10
type input "crystal opal publishing"
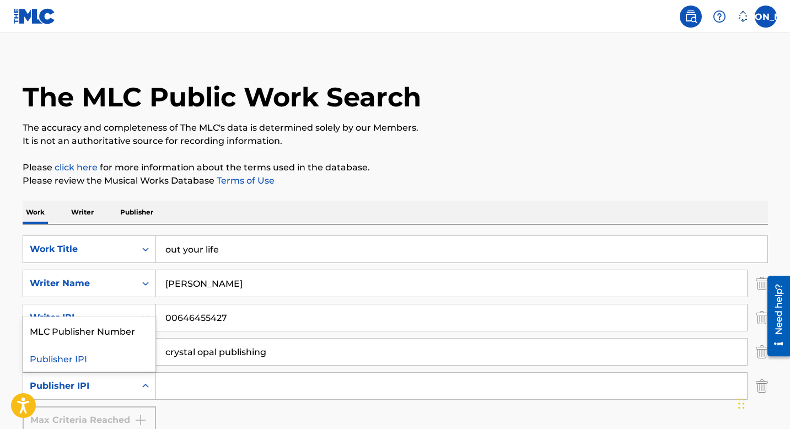
click at [147, 386] on icon "Search Form" at bounding box center [145, 386] width 7 height 4
click at [177, 385] on input "Search Form" at bounding box center [451, 386] width 591 height 26
type input "00706214476"
click at [180, 414] on div "SearchWithCriteria7991c22a-15a4-41f2-8cec-c320ff886127 Work Title out your life…" at bounding box center [395, 334] width 745 height 198
click at [782, 137] on main "The MLC Public Work Search The accuracy and completeness of The MLC's data is d…" at bounding box center [395, 270] width 790 height 495
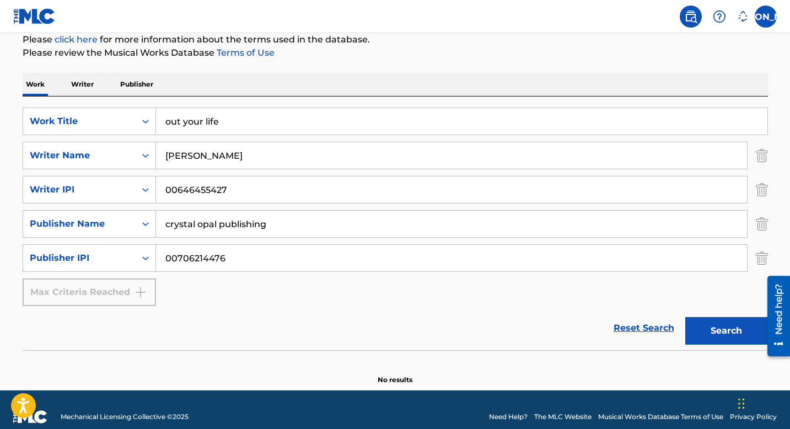
scroll to position [142, 0]
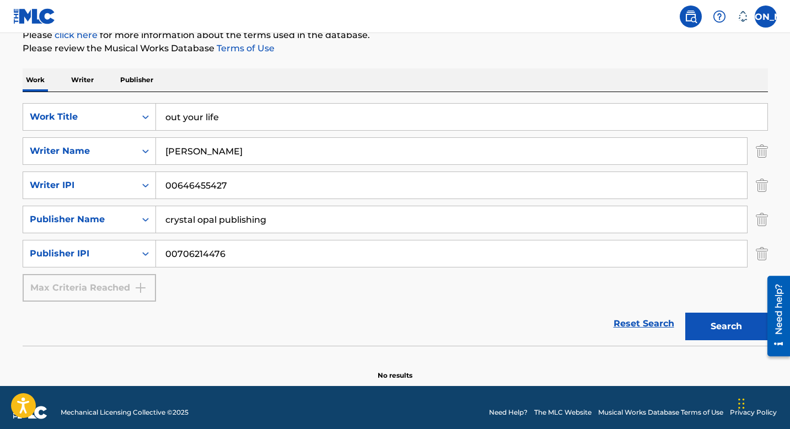
click at [143, 284] on div "Max Criteria Reached" at bounding box center [89, 288] width 133 height 28
click at [137, 286] on div "Max Criteria Reached" at bounding box center [89, 288] width 133 height 28
click at [171, 114] on input "out your life" at bounding box center [461, 117] width 611 height 26
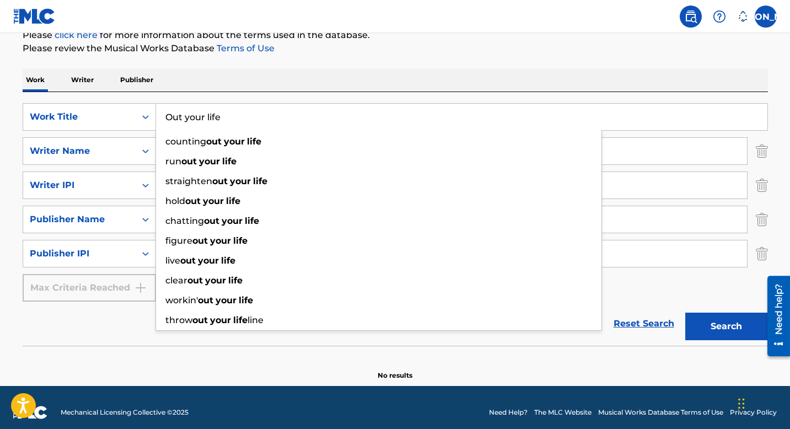
click at [191, 118] on input "Out your life" at bounding box center [461, 117] width 611 height 26
click at [211, 119] on input "Out Your life" at bounding box center [461, 117] width 611 height 26
click at [211, 117] on input "Out Your life" at bounding box center [461, 117] width 611 height 26
type input "Out Your Life"
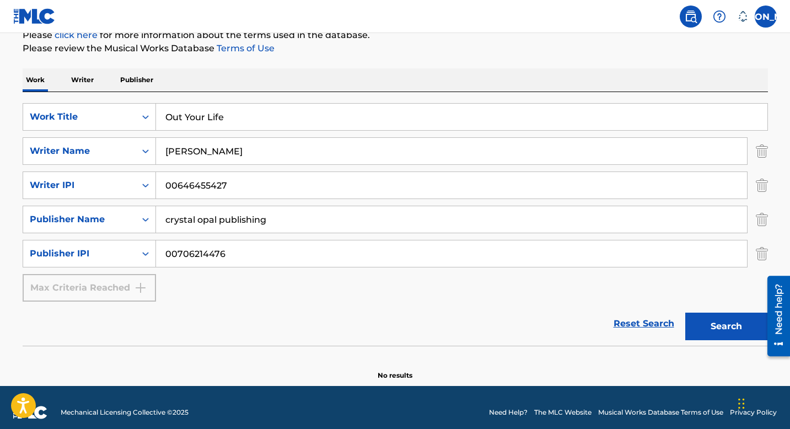
click at [543, 370] on section "No results" at bounding box center [395, 366] width 745 height 29
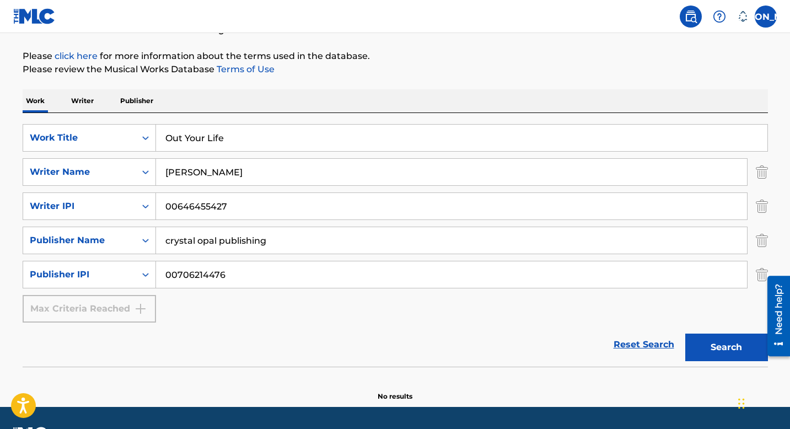
scroll to position [120, 0]
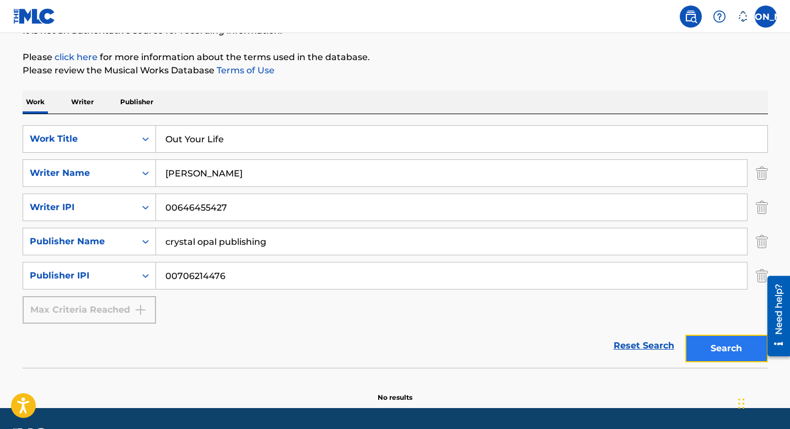
click at [735, 347] on button "Search" at bounding box center [726, 349] width 83 height 28
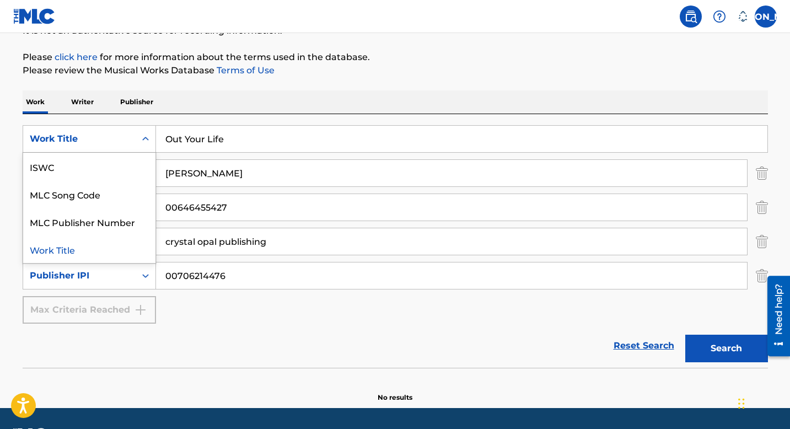
click at [144, 132] on div "Search Form" at bounding box center [146, 139] width 20 height 20
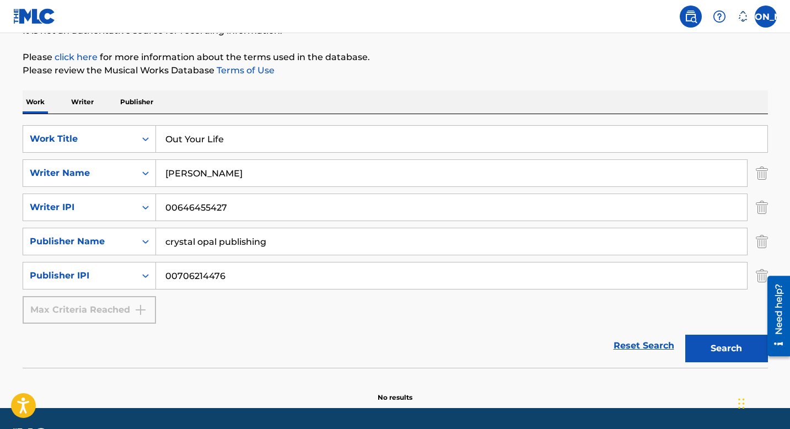
click at [144, 132] on div "Search Form" at bounding box center [146, 139] width 20 height 20
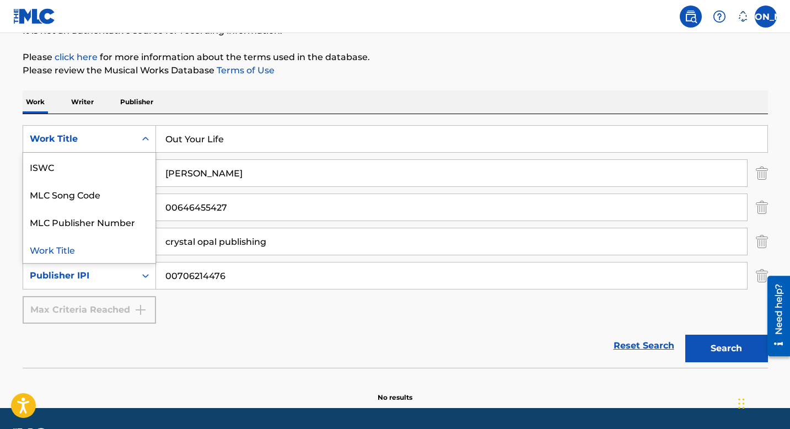
click at [144, 132] on div "Search Form" at bounding box center [146, 139] width 20 height 20
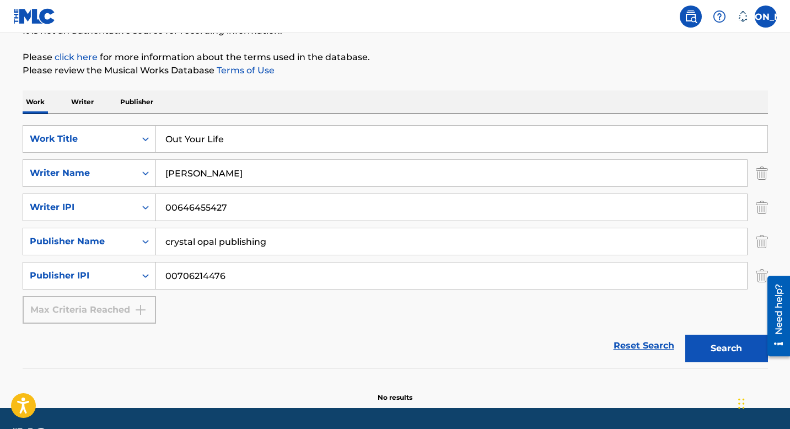
click at [144, 132] on div "Search Form" at bounding box center [146, 139] width 20 height 20
click at [399, 333] on div "Reset Search Search" at bounding box center [395, 346] width 745 height 44
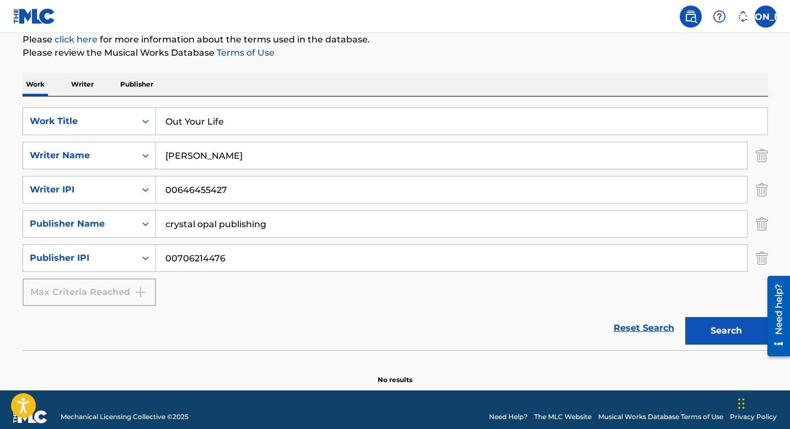
scroll to position [142, 0]
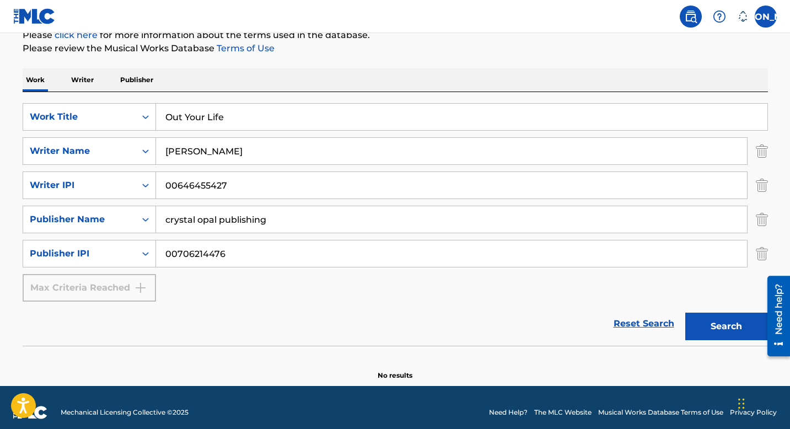
drag, startPoint x: 244, startPoint y: 249, endPoint x: 158, endPoint y: 247, distance: 86.0
click at [158, 247] on input "00706214476" at bounding box center [451, 253] width 591 height 26
drag, startPoint x: 271, startPoint y: 217, endPoint x: 161, endPoint y: 216, distance: 109.7
click at [161, 216] on input "crystal opal publishing" at bounding box center [451, 219] width 591 height 26
drag, startPoint x: 234, startPoint y: 181, endPoint x: 112, endPoint y: 181, distance: 121.8
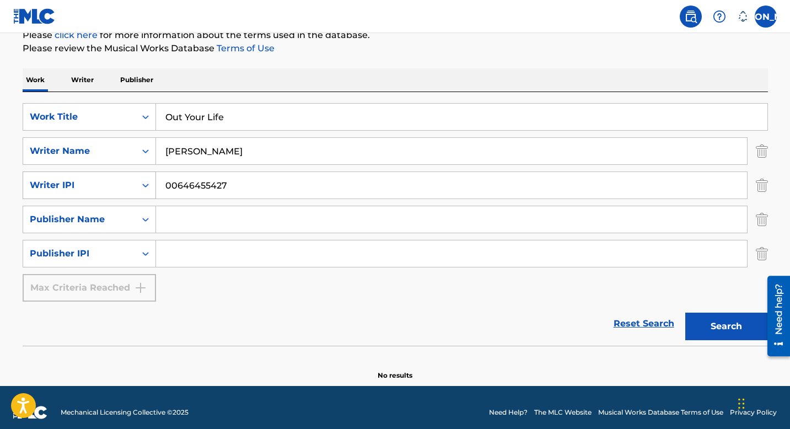
click at [112, 181] on div "SearchWithCriteria4f7ef02c-add0-4222-8063-dd7dfb5d45b6 Writer IPI 00646455427" at bounding box center [395, 185] width 745 height 28
drag, startPoint x: 244, startPoint y: 146, endPoint x: 136, endPoint y: 135, distance: 109.1
click at [136, 135] on div "SearchWithCriteria7991c22a-15a4-41f2-8cec-c320ff886127 Work Title Out Your Life…" at bounding box center [395, 202] width 745 height 198
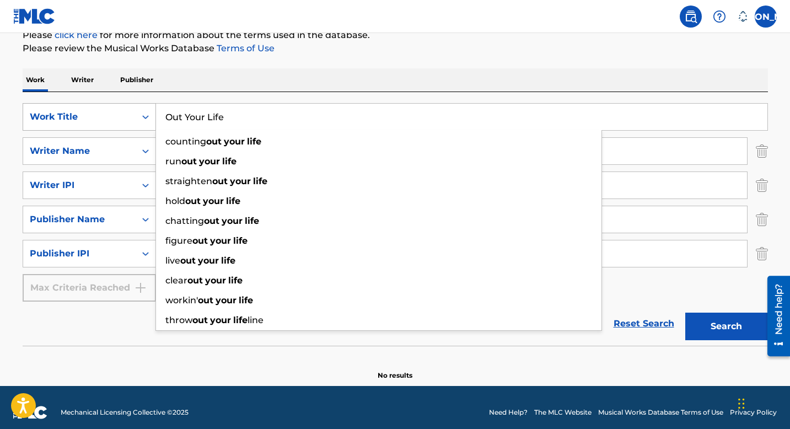
drag, startPoint x: 228, startPoint y: 113, endPoint x: 154, endPoint y: 110, distance: 73.9
click at [154, 110] on div "SearchWithCriteria7991c22a-15a4-41f2-8cec-c320ff886127 Work Title Out Your Life…" at bounding box center [395, 117] width 745 height 28
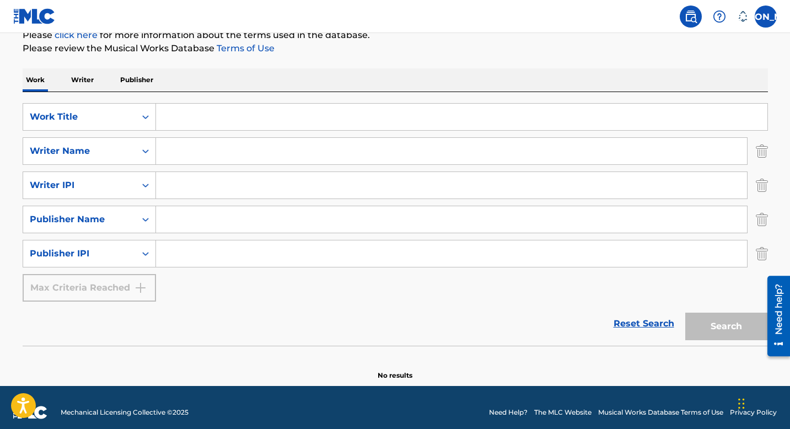
click at [75, 35] on link "click here" at bounding box center [76, 35] width 43 height 10
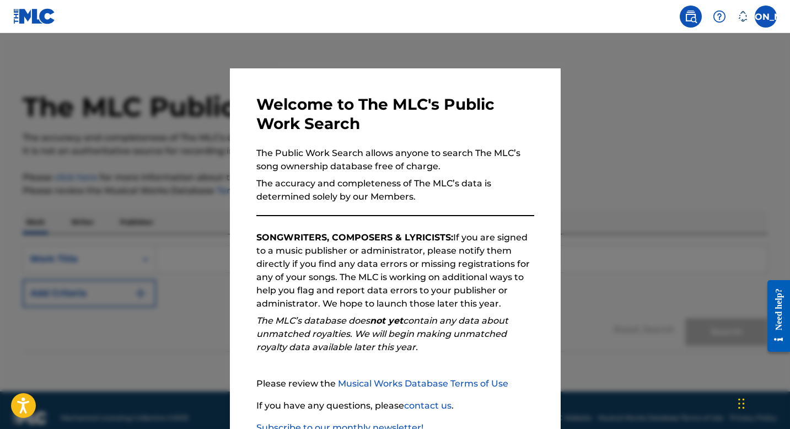
click at [580, 145] on div at bounding box center [395, 247] width 790 height 429
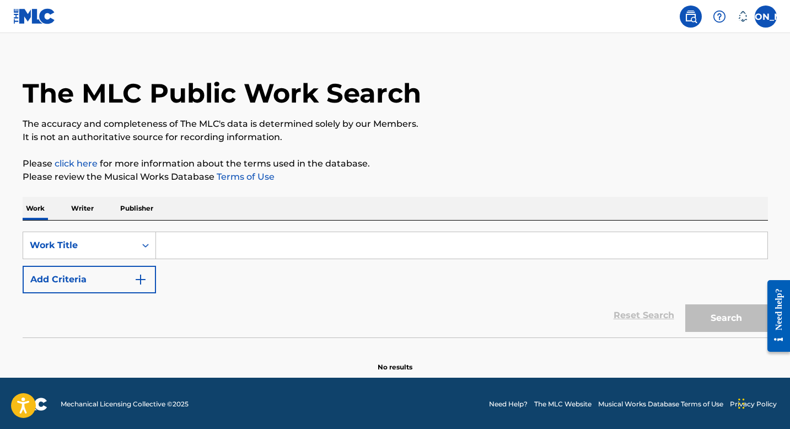
scroll to position [15, 0]
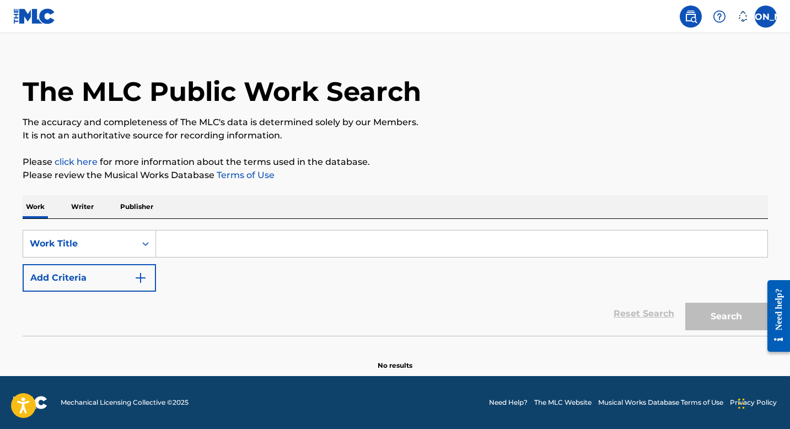
click at [500, 402] on link "Need Help?" at bounding box center [508, 402] width 39 height 10
click at [30, 209] on p "Work" at bounding box center [35, 206] width 25 height 23
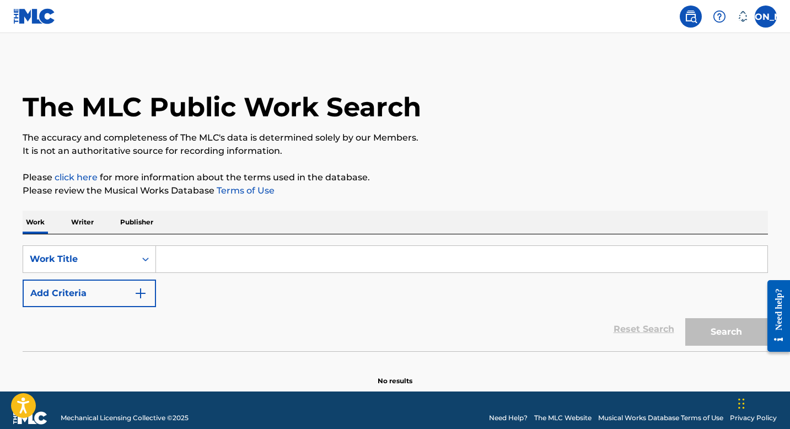
click at [82, 222] on p "Writer" at bounding box center [82, 222] width 29 height 23
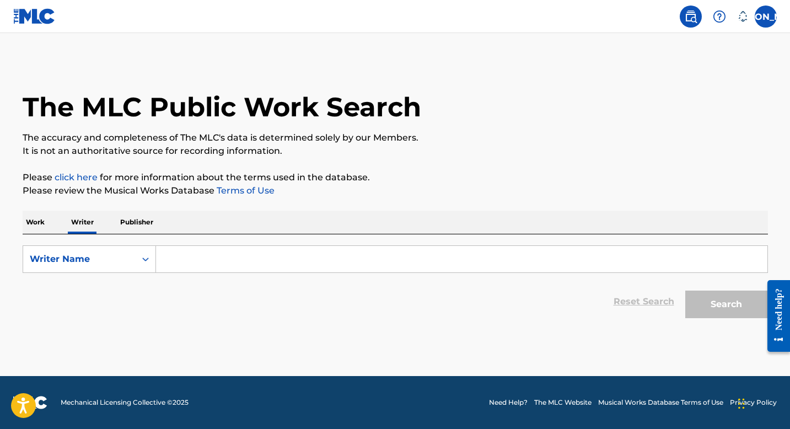
click at [131, 221] on p "Publisher" at bounding box center [137, 222] width 40 height 23
click at [770, 13] on label at bounding box center [766, 17] width 22 height 22
click at [766, 17] on input "[PERSON_NAME] [PERSON_NAME] [PERSON_NAME][EMAIL_ADDRESS][DOMAIN_NAME] Notificat…" at bounding box center [766, 17] width 0 height 0
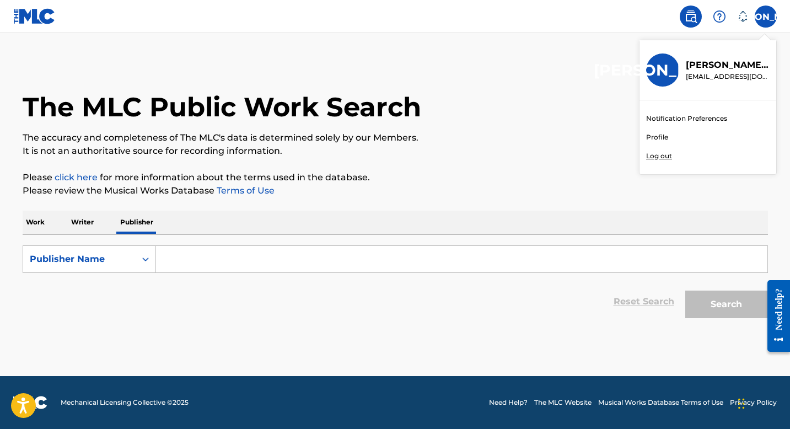
click at [654, 134] on link "Profile" at bounding box center [657, 137] width 22 height 10
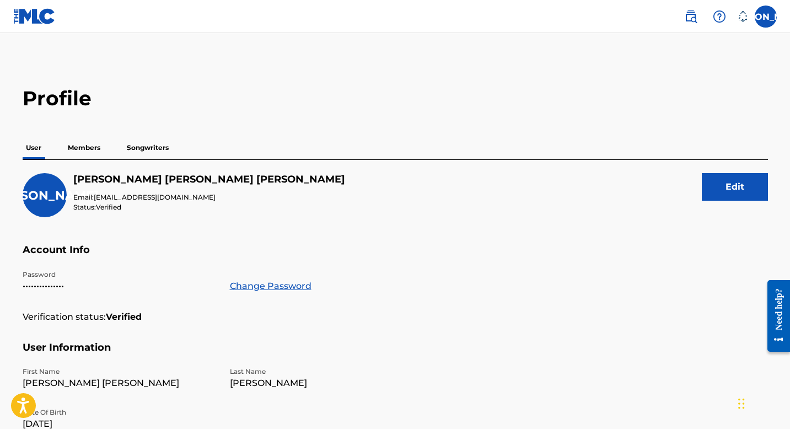
click at [550, 254] on h5 "Account Info" at bounding box center [395, 257] width 745 height 26
click at [88, 144] on p "Members" at bounding box center [83, 147] width 39 height 23
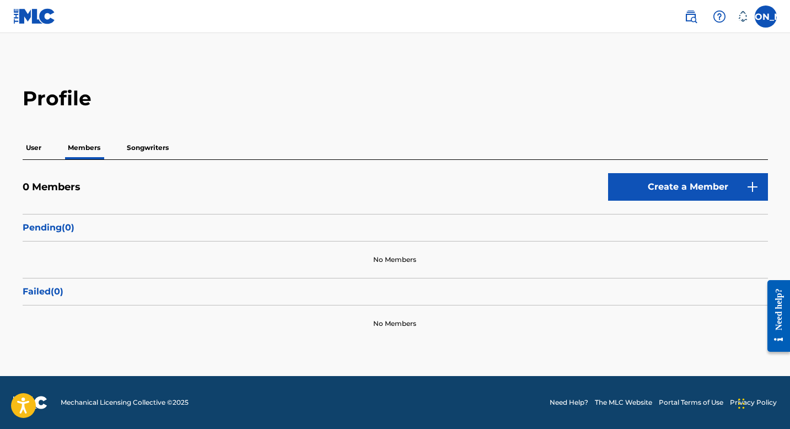
click at [136, 151] on p "Songwriters" at bounding box center [147, 147] width 49 height 23
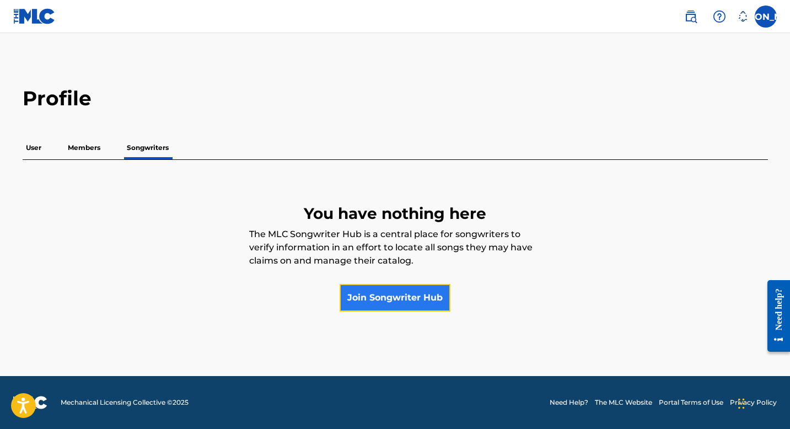
click at [379, 301] on link "Join Songwriter Hub" at bounding box center [395, 298] width 111 height 28
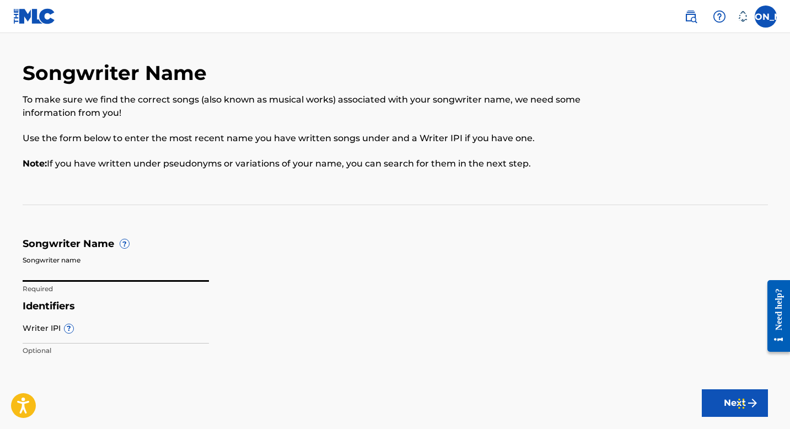
click at [125, 263] on input "Songwriter name" at bounding box center [116, 265] width 186 height 31
type input "[PERSON_NAME]"
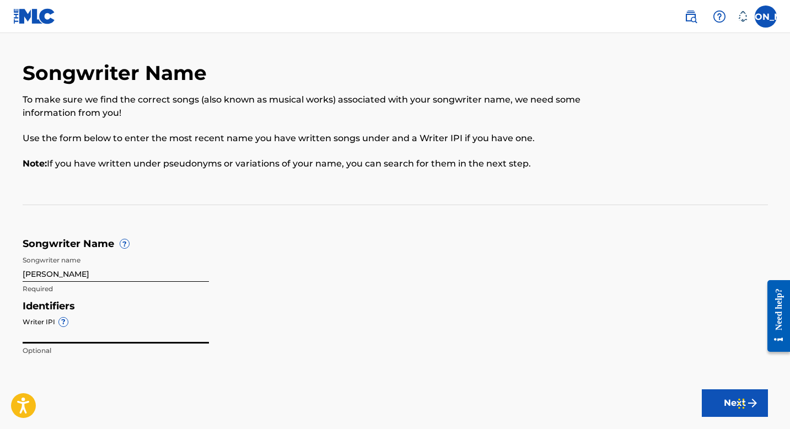
click at [64, 334] on input "Writer IPI ?" at bounding box center [116, 327] width 186 height 31
click at [88, 336] on input "00706214476" at bounding box center [116, 327] width 186 height 31
type input "00646455427"
click at [725, 398] on button "Next" at bounding box center [735, 403] width 66 height 28
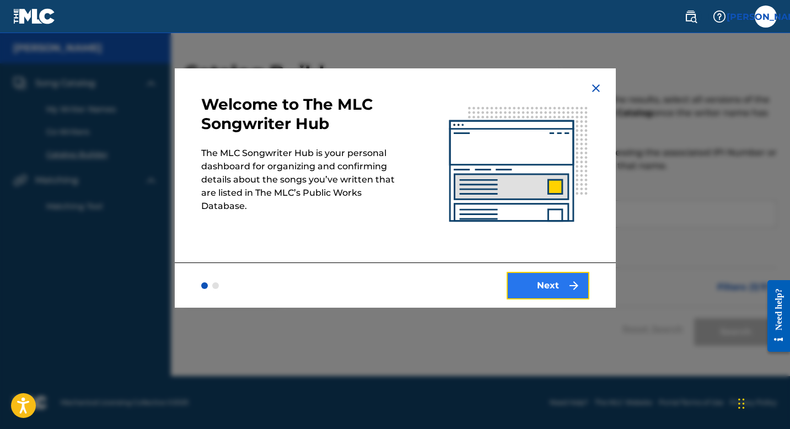
click at [546, 284] on button "Next" at bounding box center [548, 286] width 83 height 28
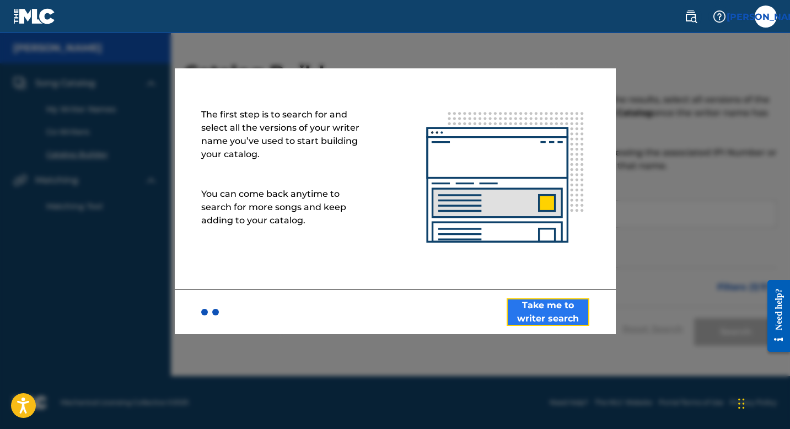
click at [548, 309] on button "Take me to writer search" at bounding box center [548, 312] width 83 height 28
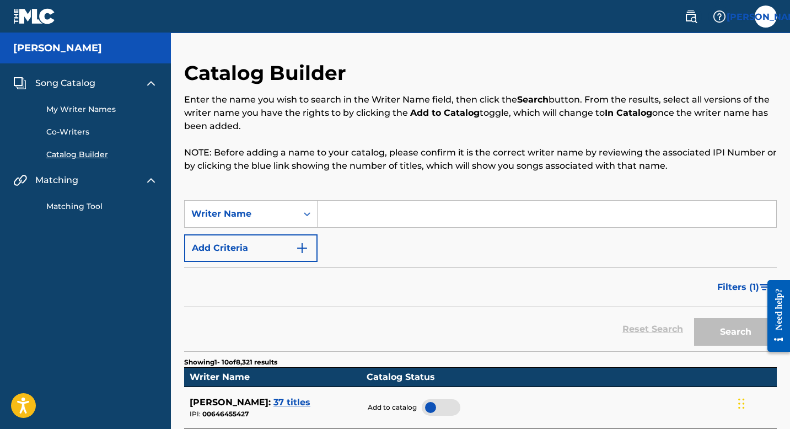
click at [395, 408] on span "Add to catalog" at bounding box center [392, 407] width 49 height 10
click at [603, 402] on td "In catalog" at bounding box center [566, 407] width 410 height 41
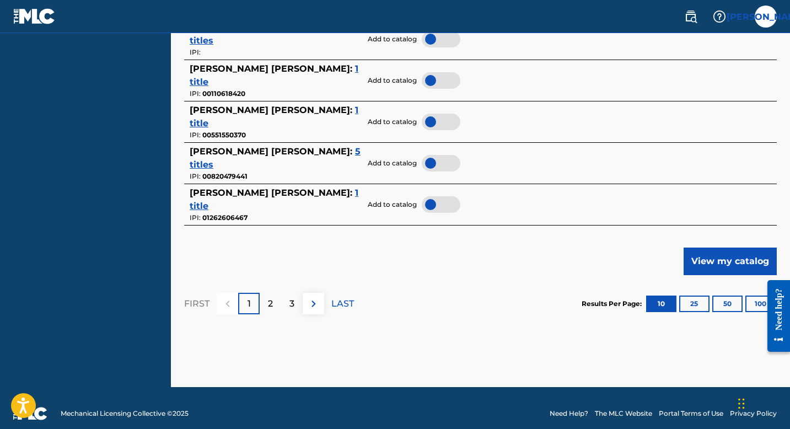
scroll to position [586, 0]
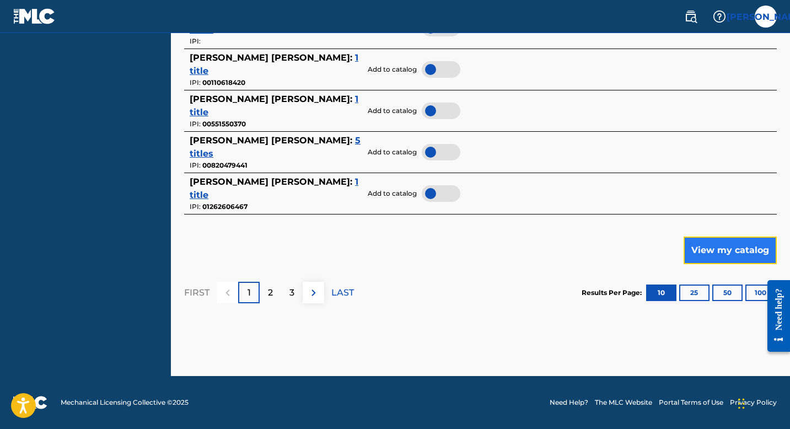
click at [736, 245] on button "View my catalog" at bounding box center [729, 250] width 93 height 28
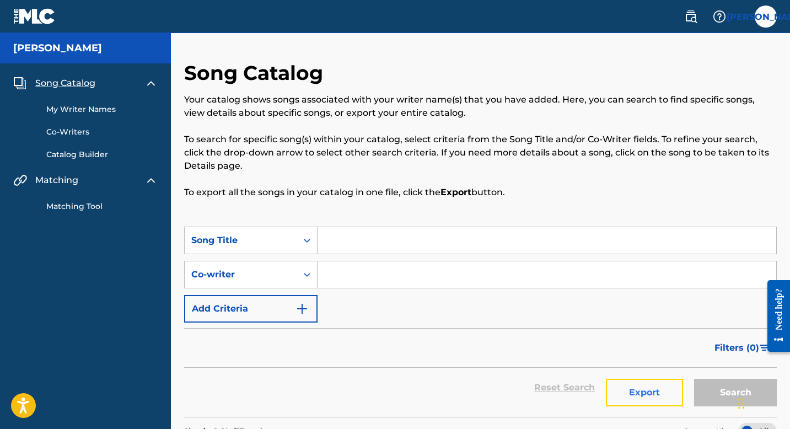
click at [631, 393] on button "Export" at bounding box center [644, 393] width 77 height 28
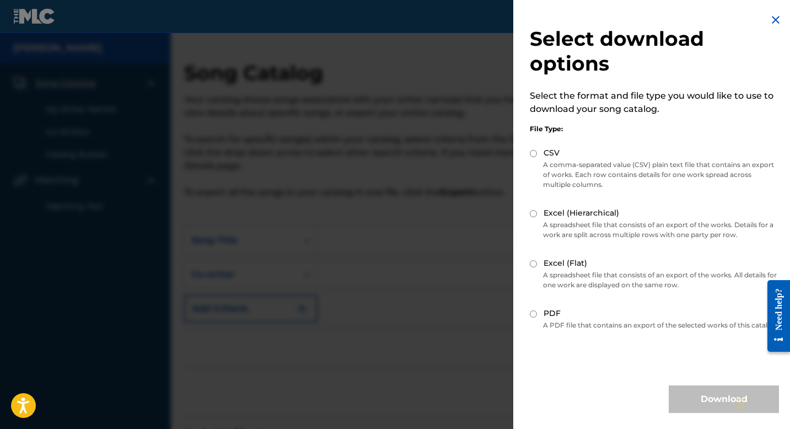
click at [533, 153] on input "CSV" at bounding box center [533, 153] width 7 height 7
radio input "true"
click at [714, 406] on button "Download" at bounding box center [724, 399] width 110 height 28
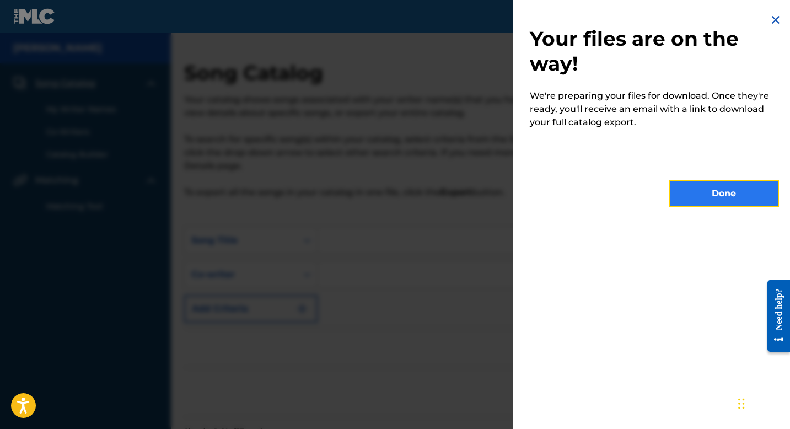
click at [719, 191] on button "Done" at bounding box center [724, 194] width 110 height 28
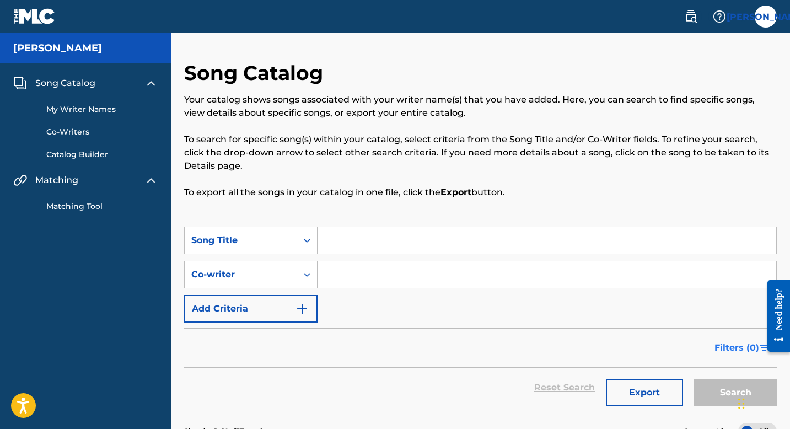
click at [726, 344] on span "Filters ( 0 )" at bounding box center [736, 347] width 45 height 13
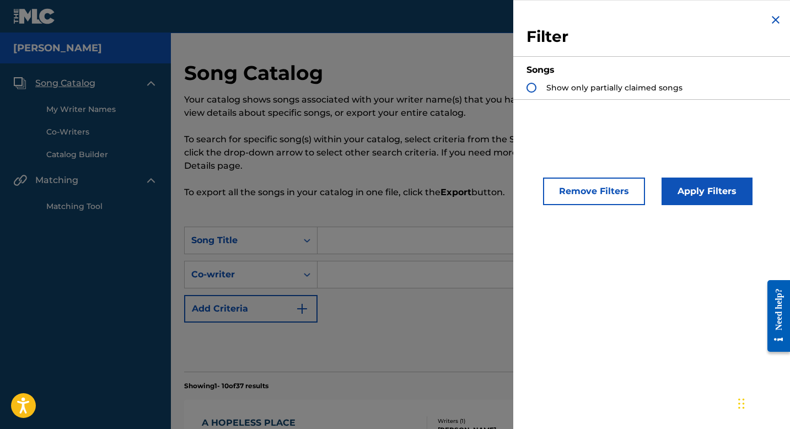
click at [771, 19] on img "Search Form" at bounding box center [775, 19] width 13 height 13
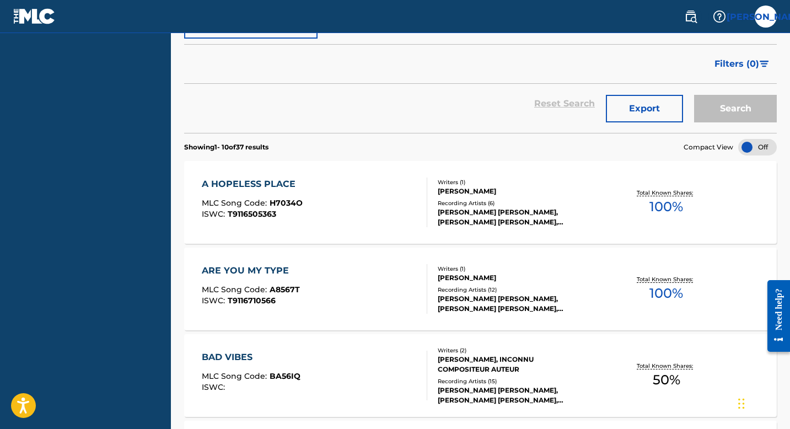
scroll to position [299, 0]
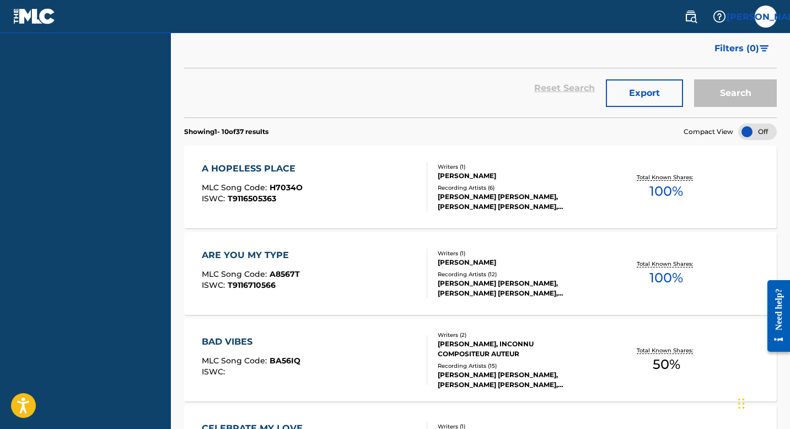
drag, startPoint x: 793, startPoint y: 191, endPoint x: 793, endPoint y: 250, distance: 59.0
drag, startPoint x: 793, startPoint y: 169, endPoint x: 793, endPoint y: 259, distance: 90.4
drag, startPoint x: 793, startPoint y: 163, endPoint x: 793, endPoint y: 217, distance: 54.6
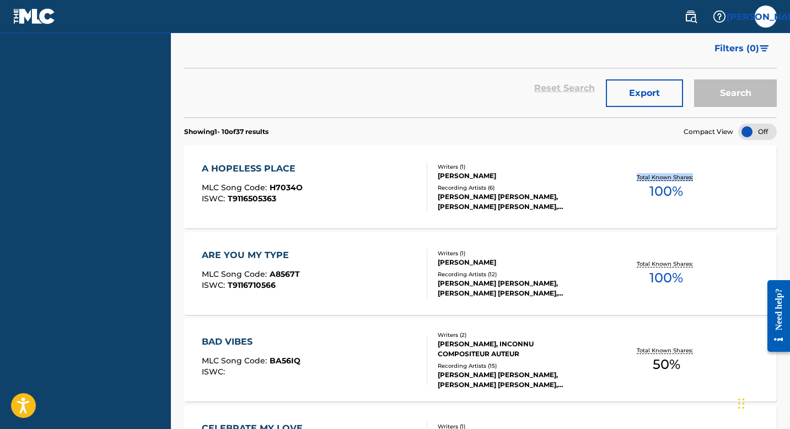
drag, startPoint x: 793, startPoint y: 197, endPoint x: 793, endPoint y: 264, distance: 66.7
click at [769, 11] on label at bounding box center [766, 17] width 22 height 22
click at [766, 17] on input "[PERSON_NAME] [PERSON_NAME] [PERSON_NAME][EMAIL_ADDRESS][DOMAIN_NAME] Notificat…" at bounding box center [766, 17] width 0 height 0
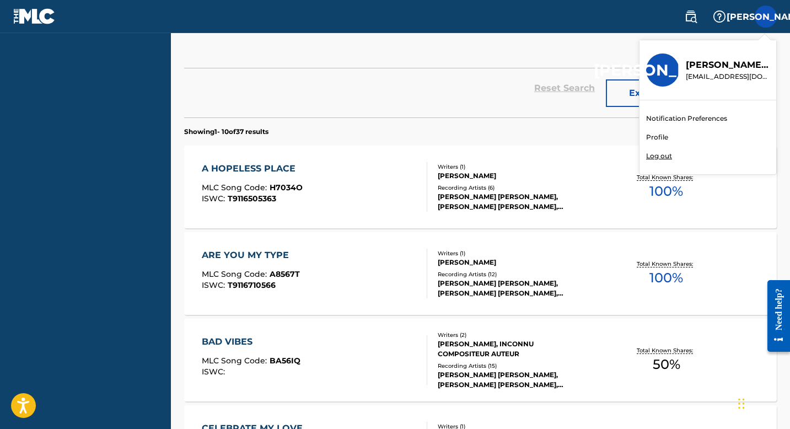
click at [659, 158] on p "Log out" at bounding box center [659, 156] width 26 height 10
click at [766, 17] on input "[PERSON_NAME] [PERSON_NAME] [PERSON_NAME][EMAIL_ADDRESS][DOMAIN_NAME] Notificat…" at bounding box center [766, 17] width 0 height 0
